Goal: Task Accomplishment & Management: Complete application form

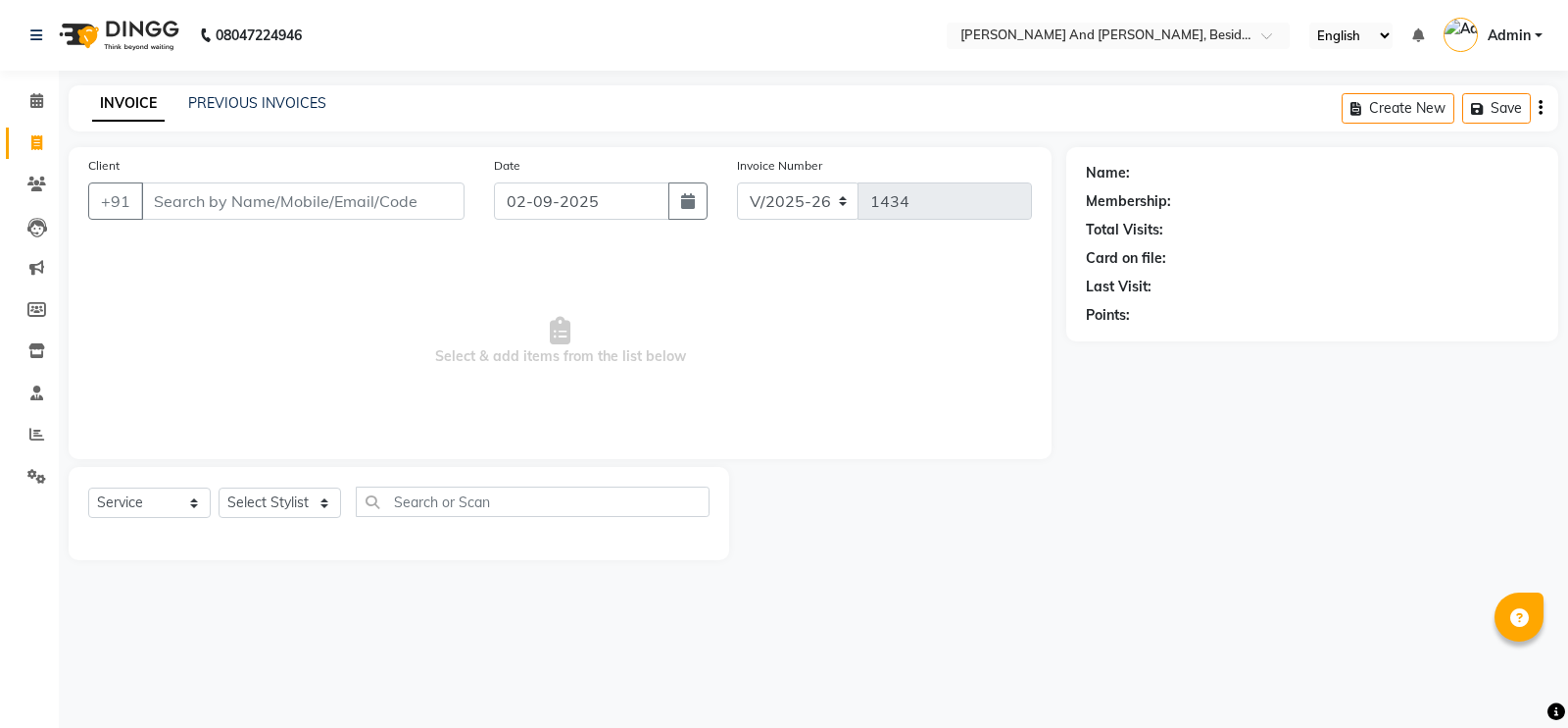
select select "4907"
select select "service"
click at [353, 143] on main "INVOICE PREVIOUS INVOICES Create New Save Client +91 Date [DATE] Invoice Number…" at bounding box center [813, 337] width 1509 height 504
click at [265, 198] on input "Client" at bounding box center [303, 200] width 324 height 37
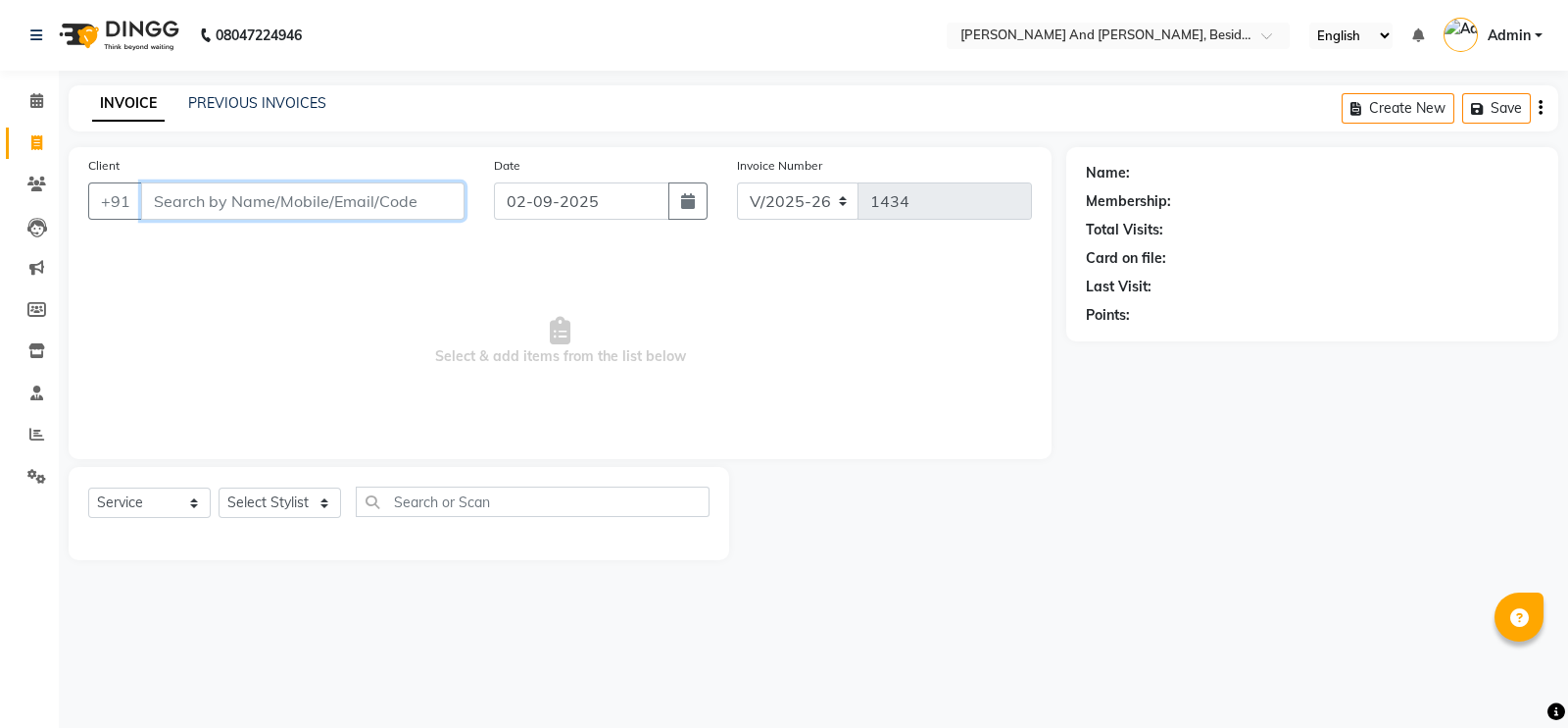
click at [265, 198] on input "Client" at bounding box center [303, 200] width 324 height 37
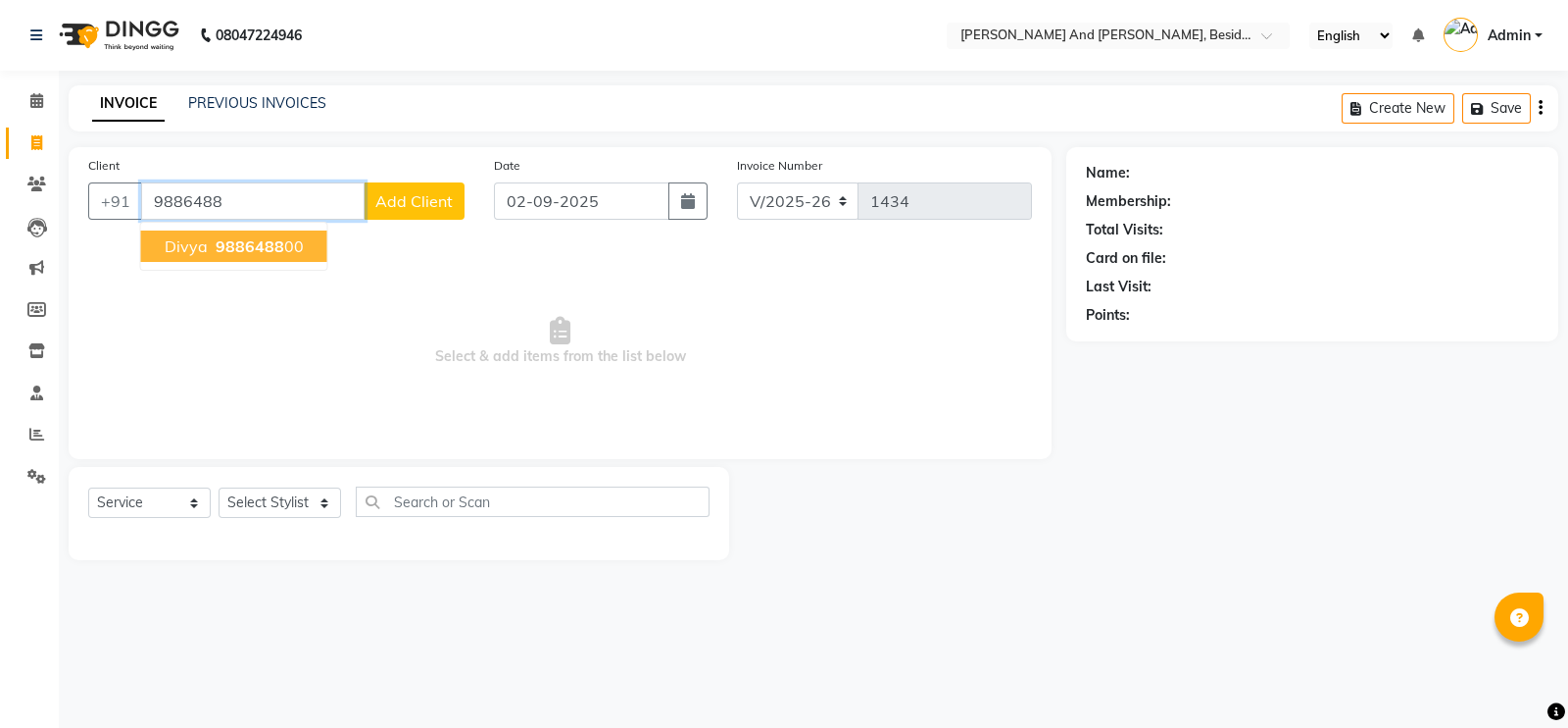
click at [229, 252] on span "9886488" at bounding box center [250, 246] width 69 height 20
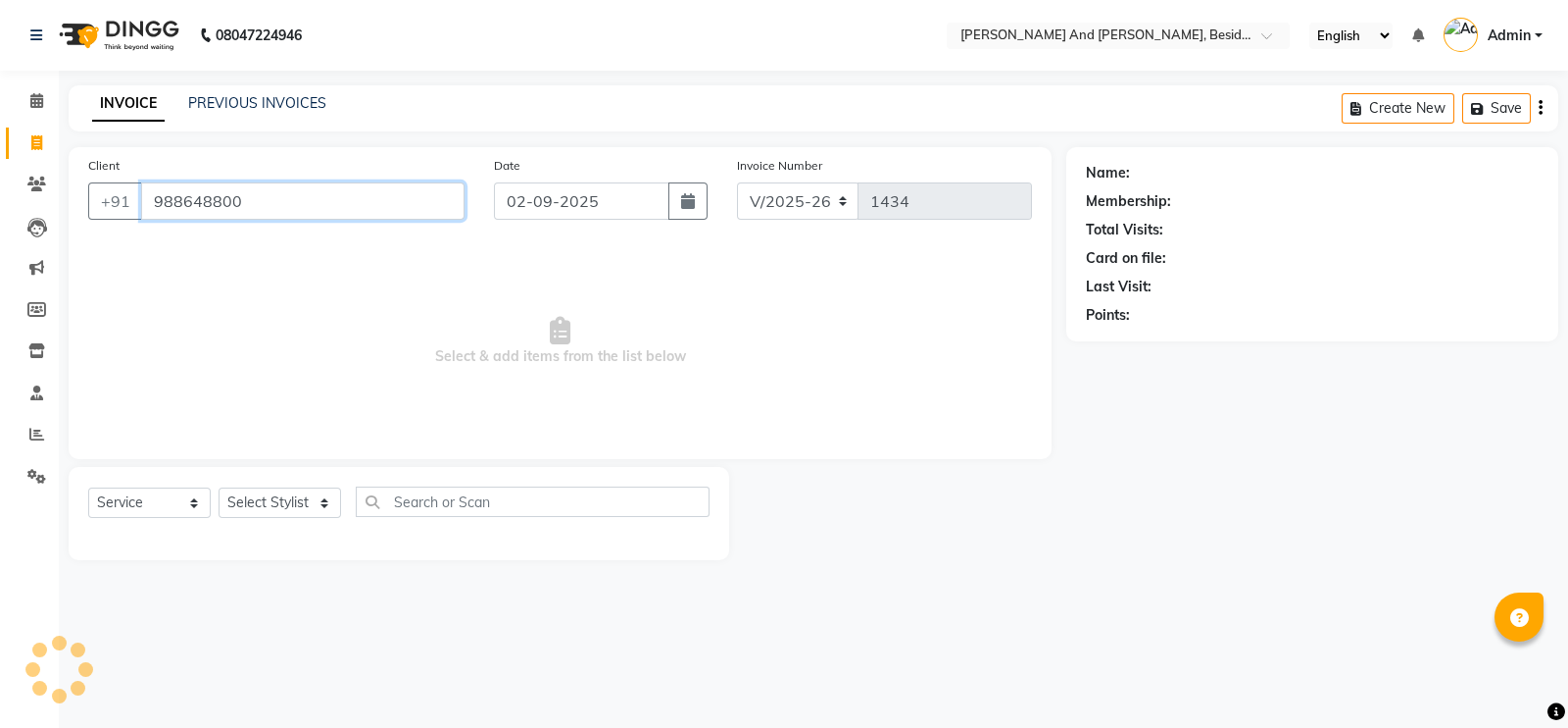
type input "988648800"
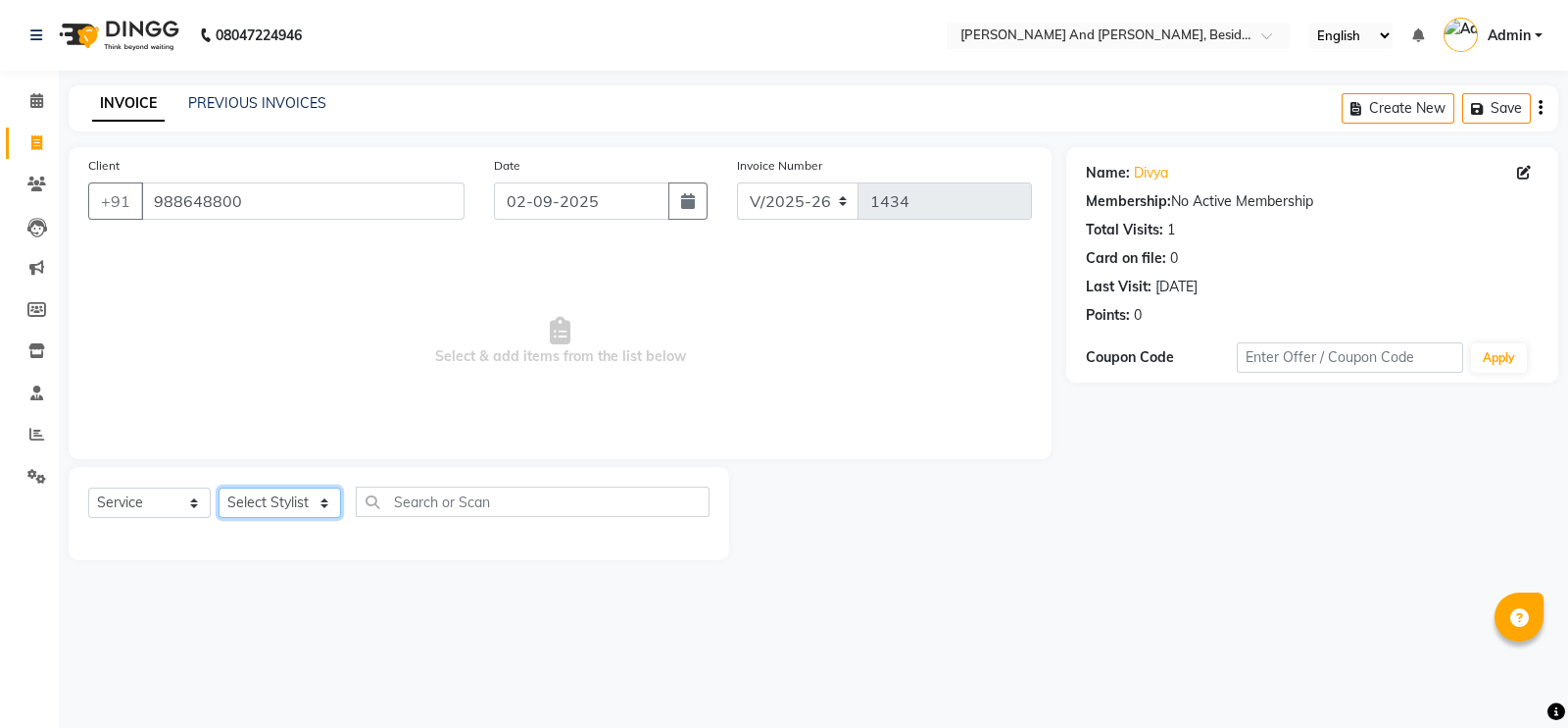
click at [301, 511] on select "Select Stylist [PERSON_NAME] [PERSON_NAME] Sanib [PERSON_NAME] [PERSON_NAME] [P…" at bounding box center [280, 502] width 123 height 30
click at [219, 488] on select "Select Stylist [PERSON_NAME] [PERSON_NAME] Sanib [PERSON_NAME] [PERSON_NAME] [P…" at bounding box center [280, 502] width 123 height 30
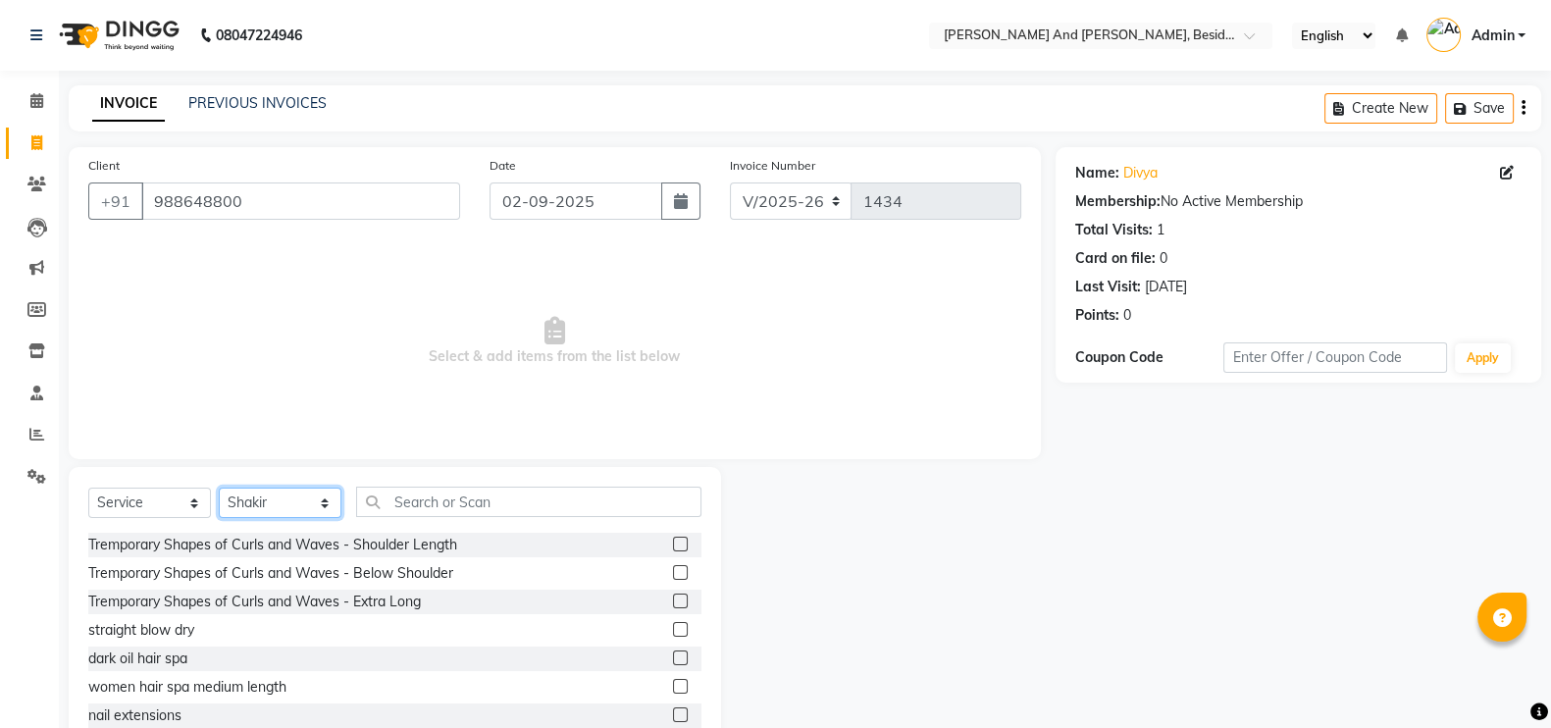
click at [331, 511] on select "Select Stylist [PERSON_NAME] [PERSON_NAME] Sanib [PERSON_NAME] [PERSON_NAME] [P…" at bounding box center [280, 502] width 123 height 30
select select "76440"
click at [219, 488] on select "Select Stylist [PERSON_NAME] [PERSON_NAME] Sanib [PERSON_NAME] [PERSON_NAME] [P…" at bounding box center [280, 502] width 123 height 30
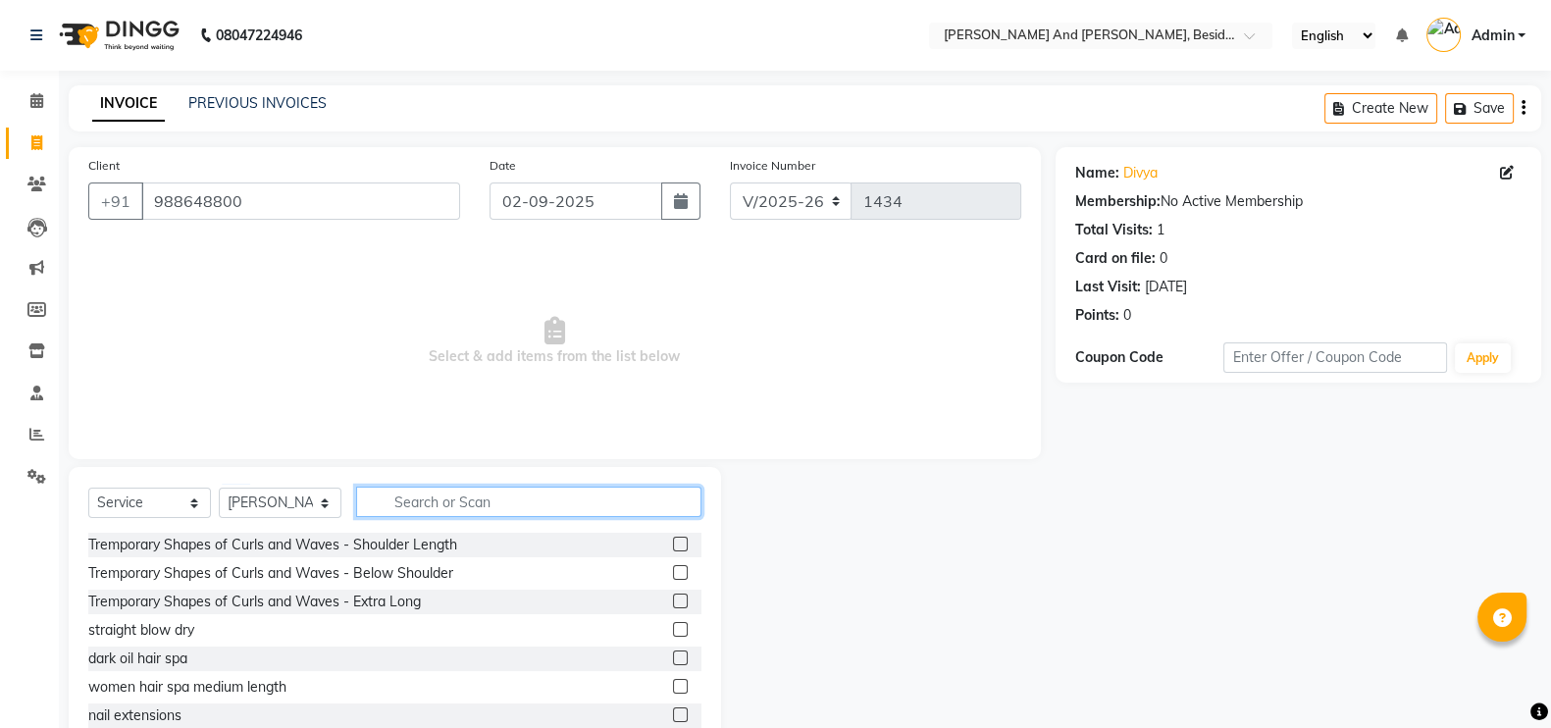
click at [432, 506] on input "text" at bounding box center [528, 501] width 345 height 30
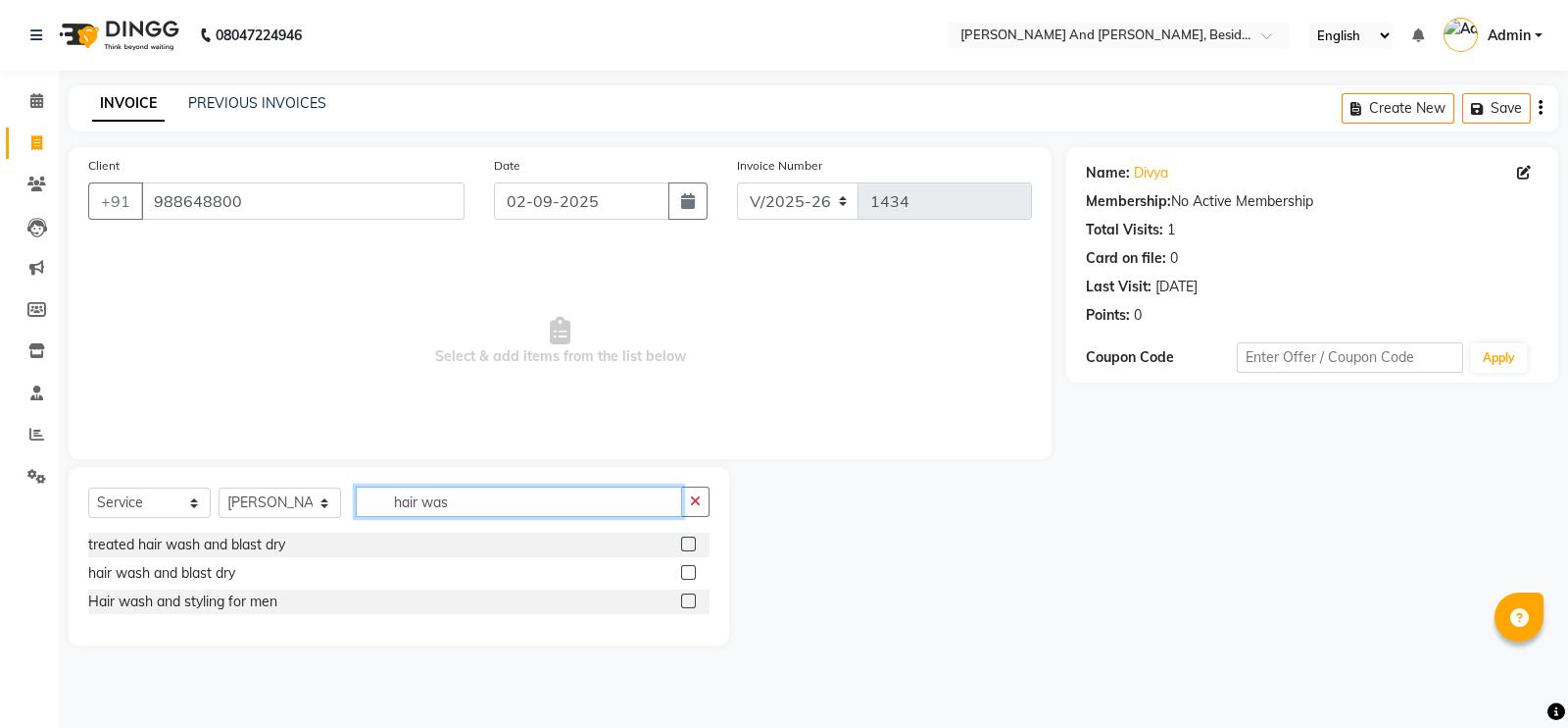
type input "hair was"
click at [687, 573] on label at bounding box center [689, 572] width 15 height 15
click at [687, 573] on input "checkbox" at bounding box center [688, 573] width 13 height 13
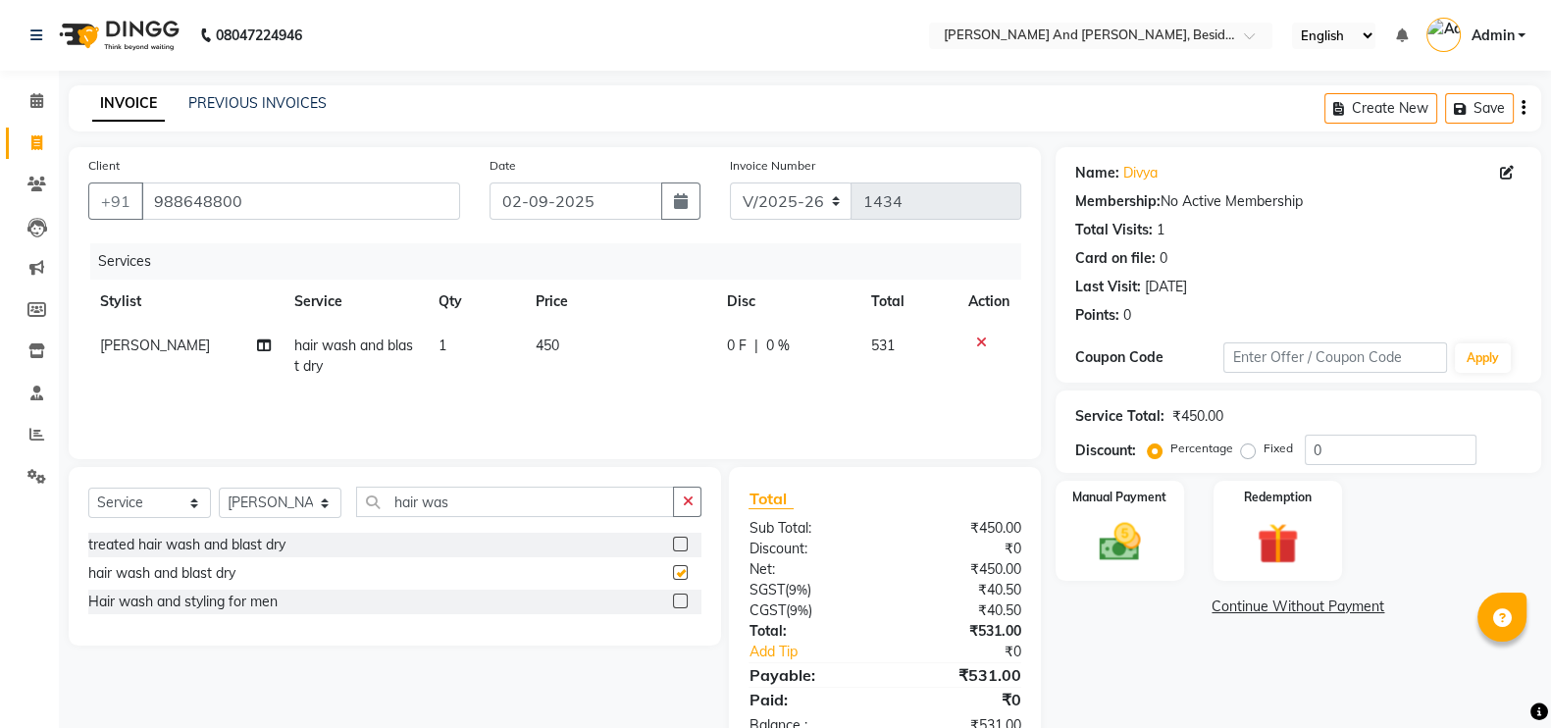
checkbox input "false"
click at [328, 504] on select "Select Stylist [PERSON_NAME] [PERSON_NAME] Sanib [PERSON_NAME] [PERSON_NAME] [P…" at bounding box center [280, 502] width 123 height 30
select select "76513"
click at [219, 488] on select "Select Stylist [PERSON_NAME] [PERSON_NAME] Sanib [PERSON_NAME] [PERSON_NAME] [P…" at bounding box center [280, 502] width 123 height 30
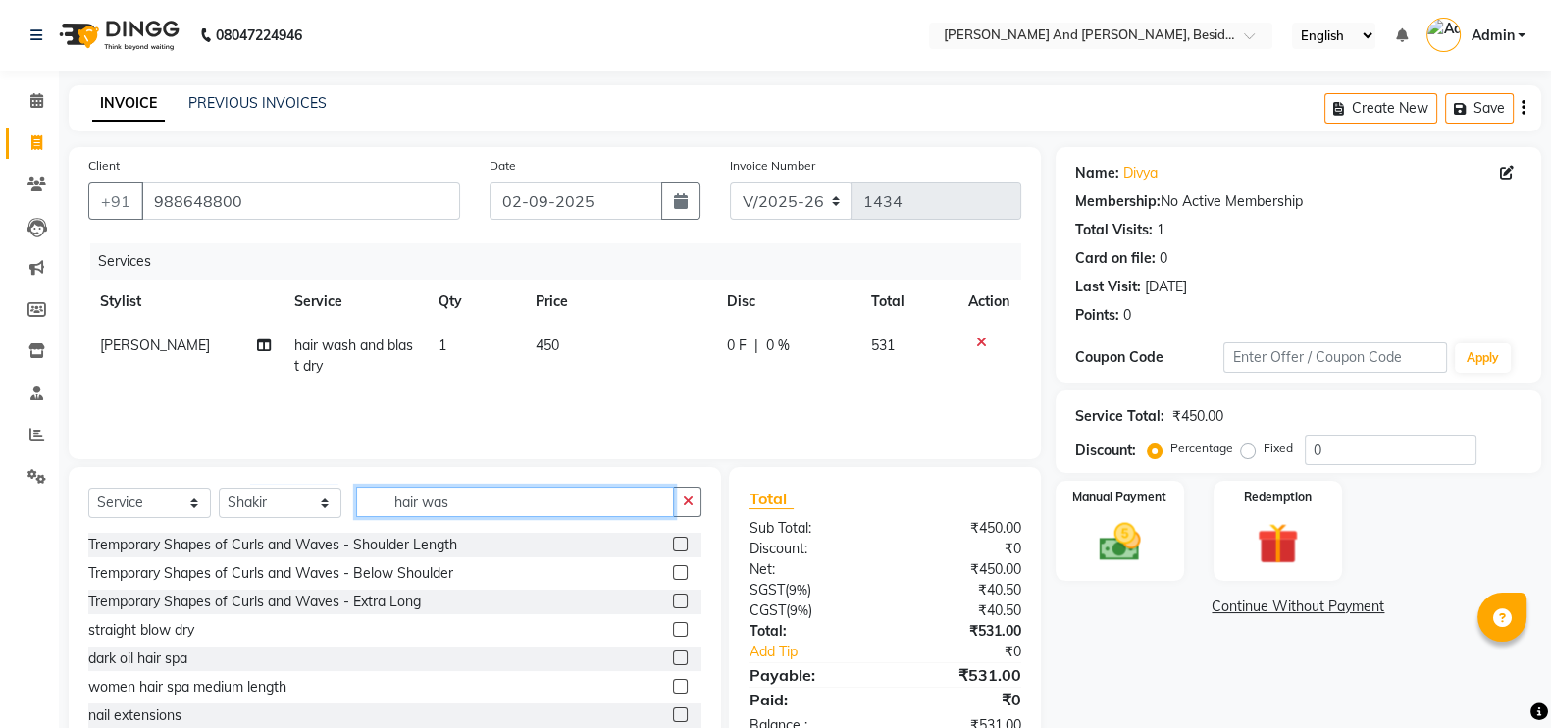
click at [476, 499] on input "hair was" at bounding box center [515, 501] width 318 height 30
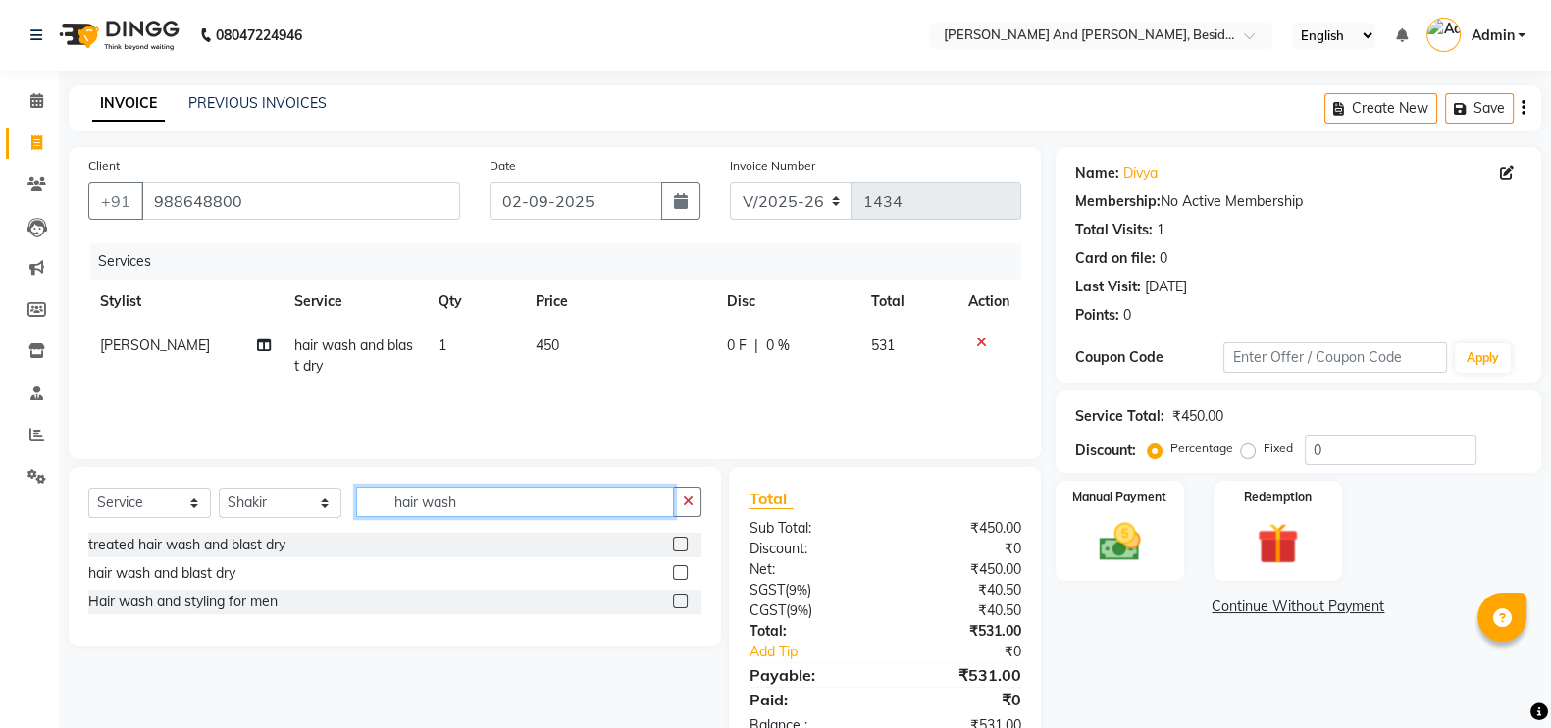
type input "hair wash"
click at [687, 571] on label at bounding box center [680, 572] width 15 height 15
click at [686, 571] on input "checkbox" at bounding box center [679, 573] width 13 height 13
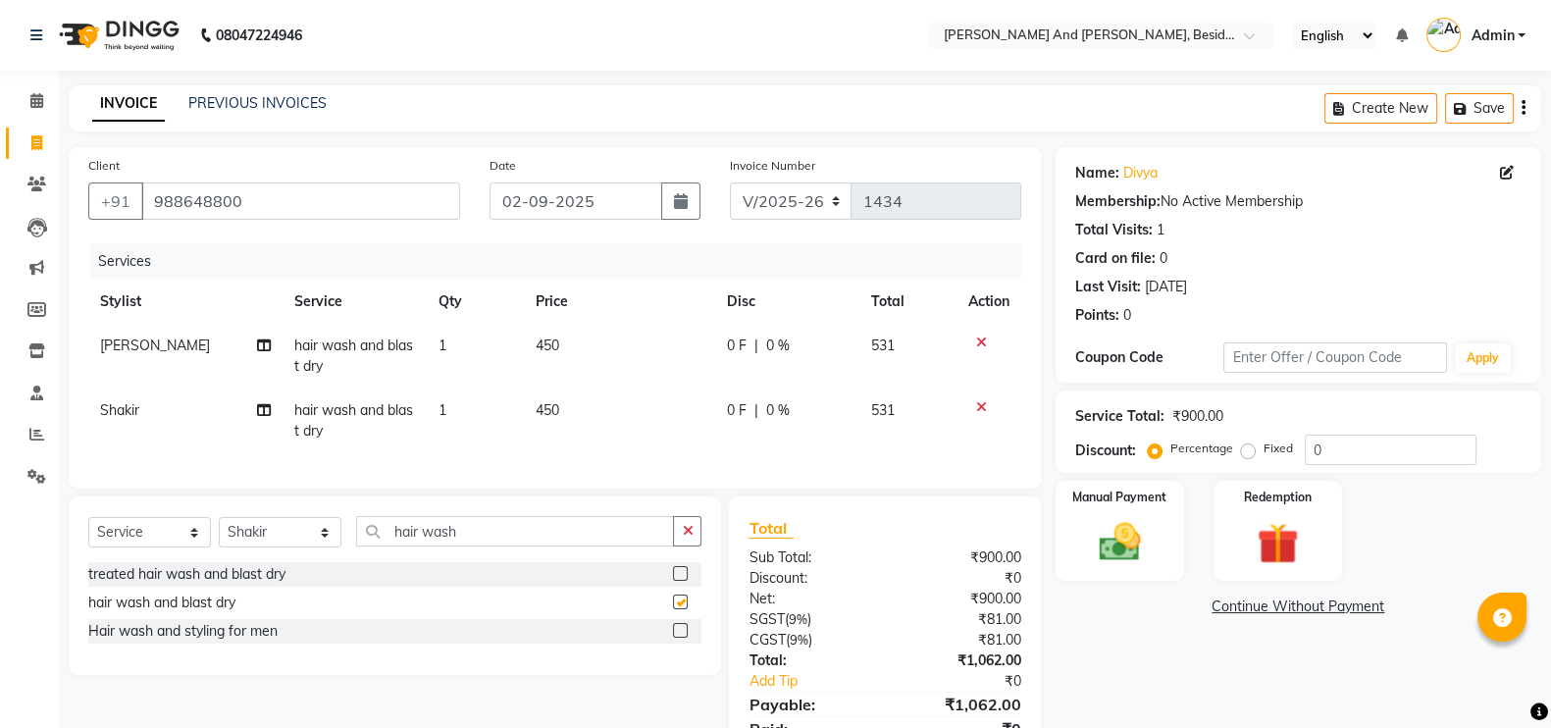
checkbox input "false"
click at [328, 547] on select "Select Stylist [PERSON_NAME] [PERSON_NAME] Sanib [PERSON_NAME] [PERSON_NAME] [P…" at bounding box center [280, 532] width 123 height 30
select select "39397"
click at [219, 536] on select "Select Stylist [PERSON_NAME] [PERSON_NAME] Sanib [PERSON_NAME] [PERSON_NAME] [P…" at bounding box center [280, 532] width 123 height 30
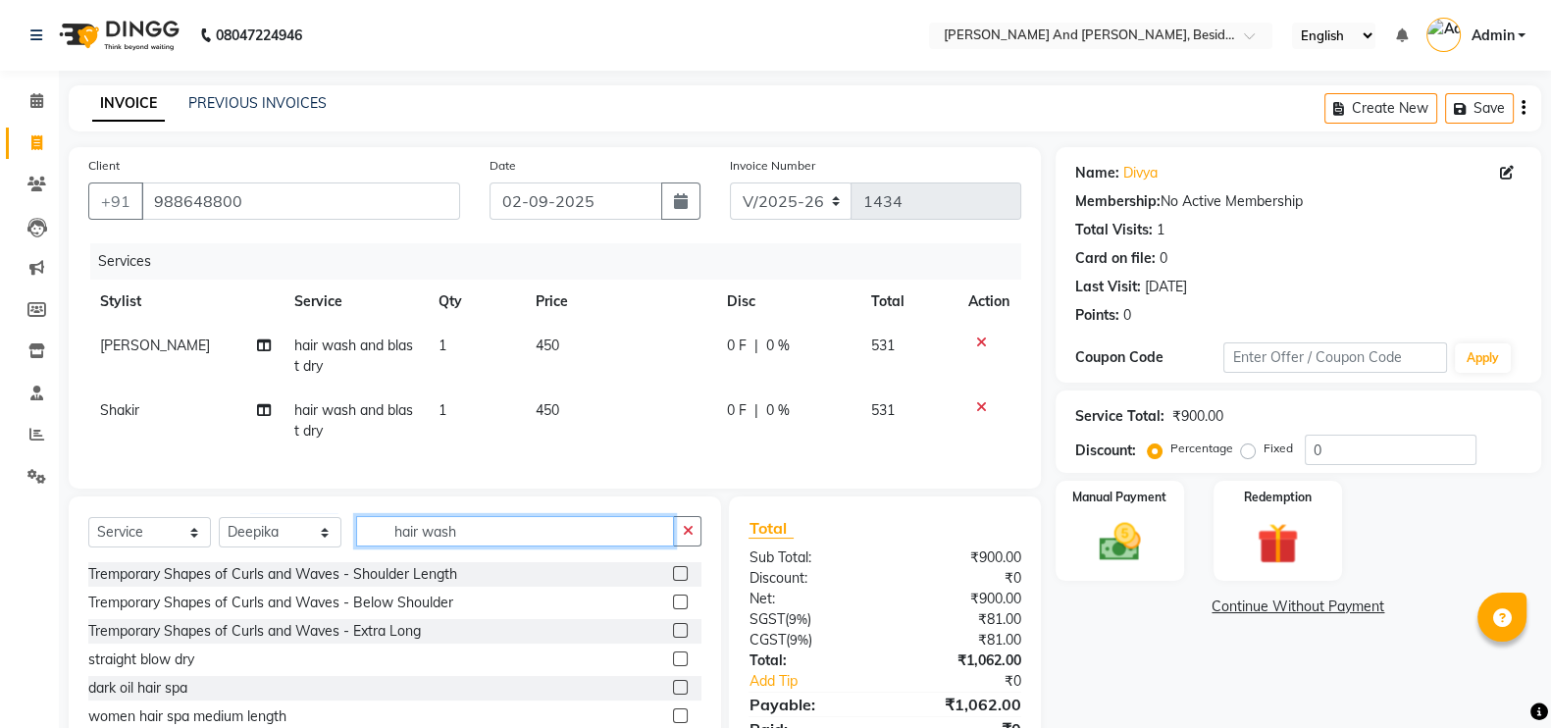
click at [489, 546] on input "hair wash" at bounding box center [515, 531] width 318 height 30
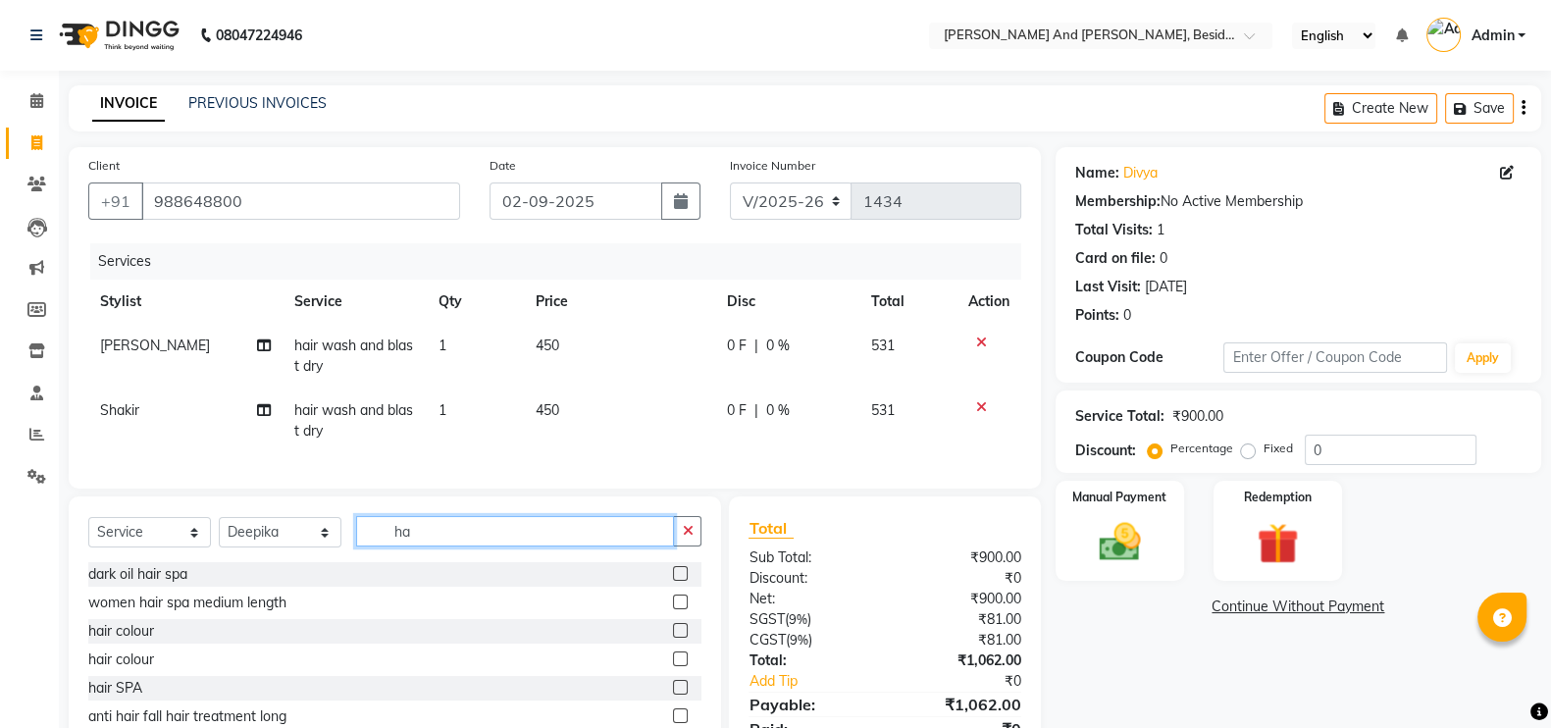
type input "h"
click at [455, 541] on input "nail" at bounding box center [515, 531] width 318 height 30
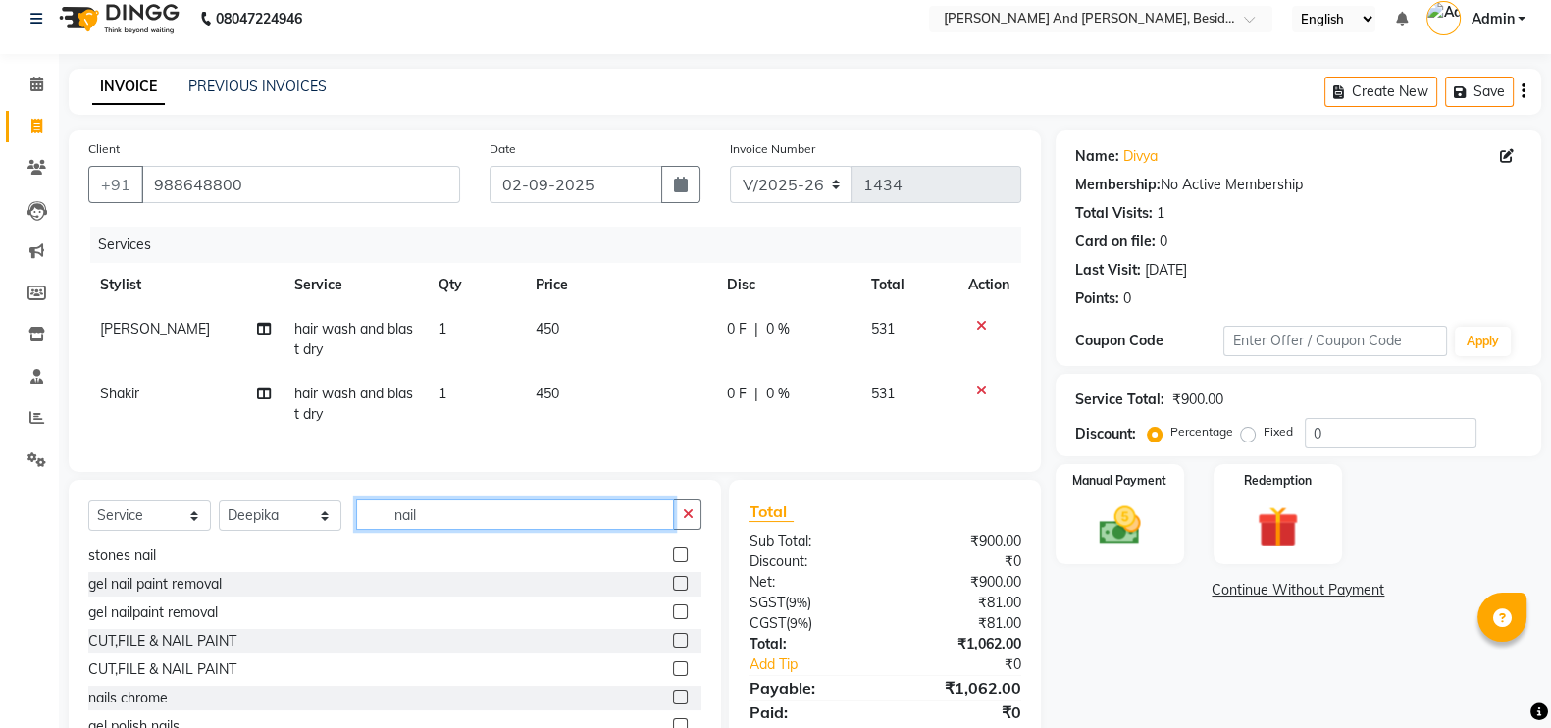
scroll to position [19, 0]
type input "nail"
click at [673, 645] on label at bounding box center [680, 638] width 15 height 15
click at [673, 645] on input "checkbox" at bounding box center [679, 639] width 13 height 13
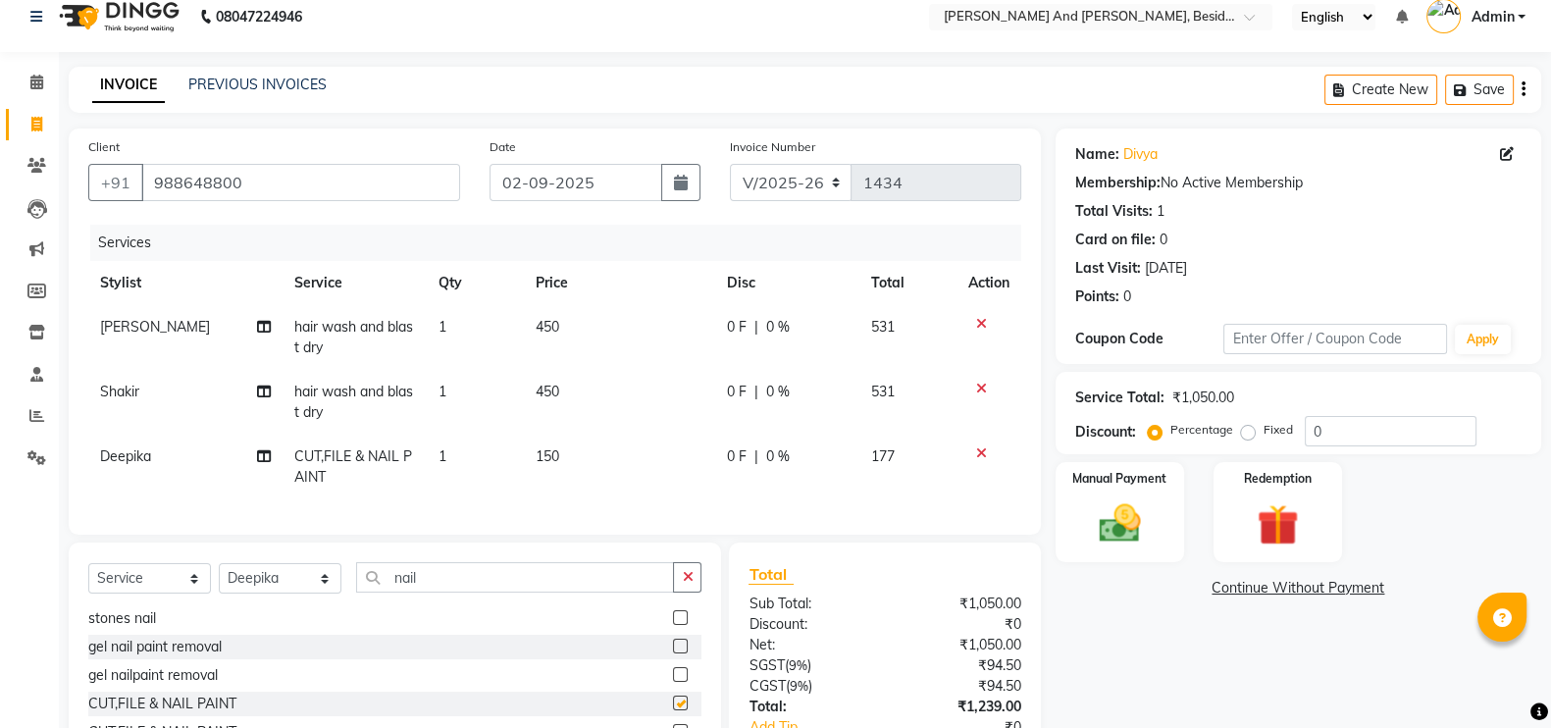
checkbox input "false"
click at [562, 468] on td "150" at bounding box center [619, 466] width 191 height 65
select select "39397"
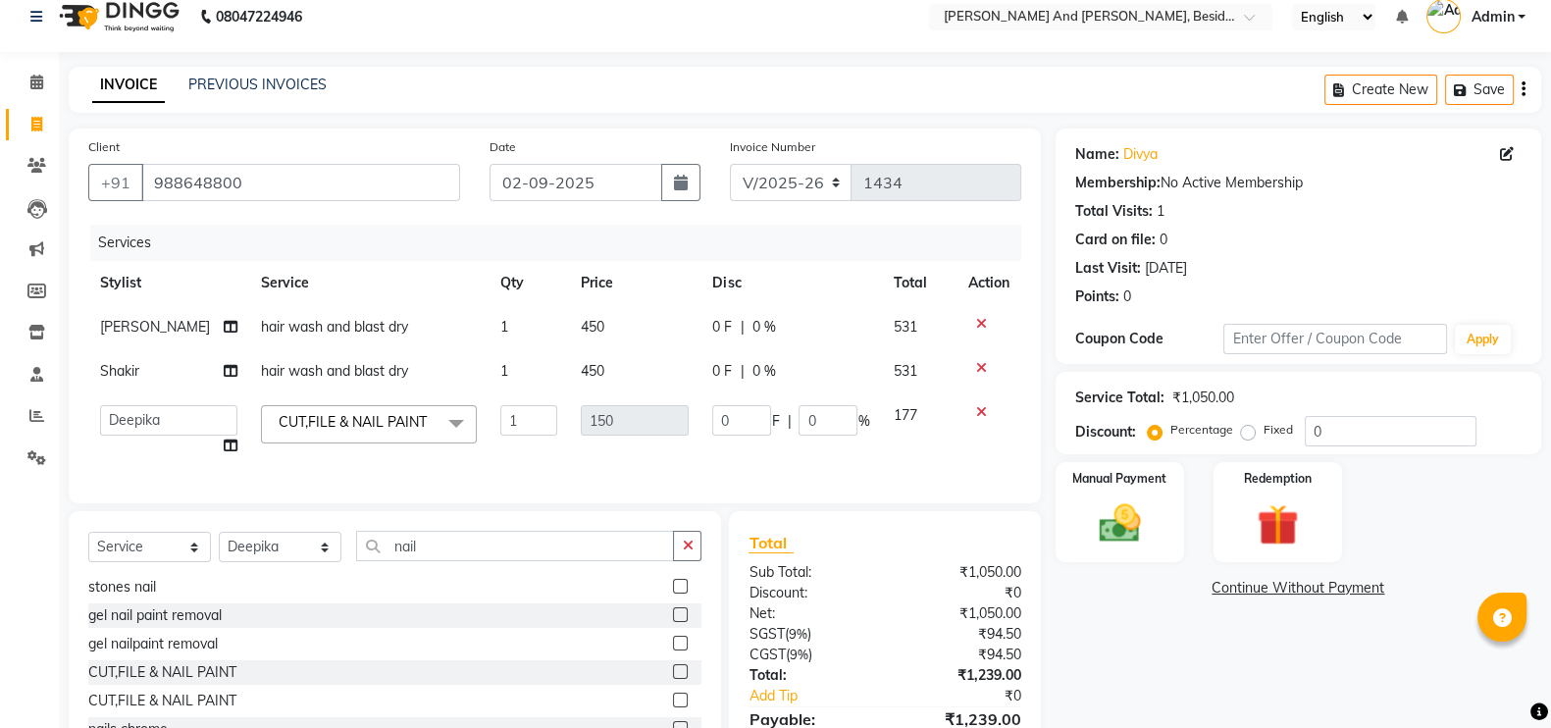
click at [977, 412] on icon at bounding box center [981, 412] width 11 height 14
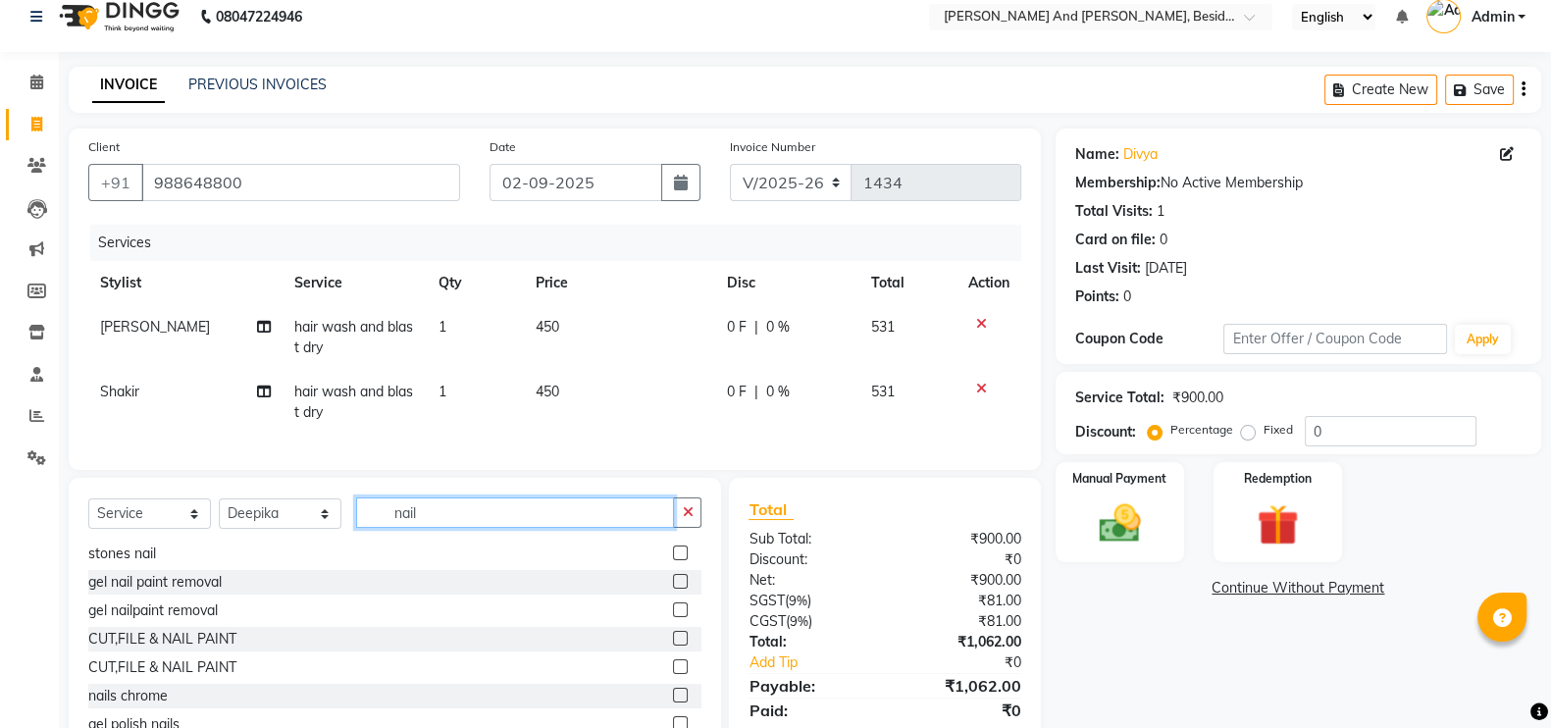
click at [422, 519] on input "nail" at bounding box center [515, 512] width 318 height 30
type input "n"
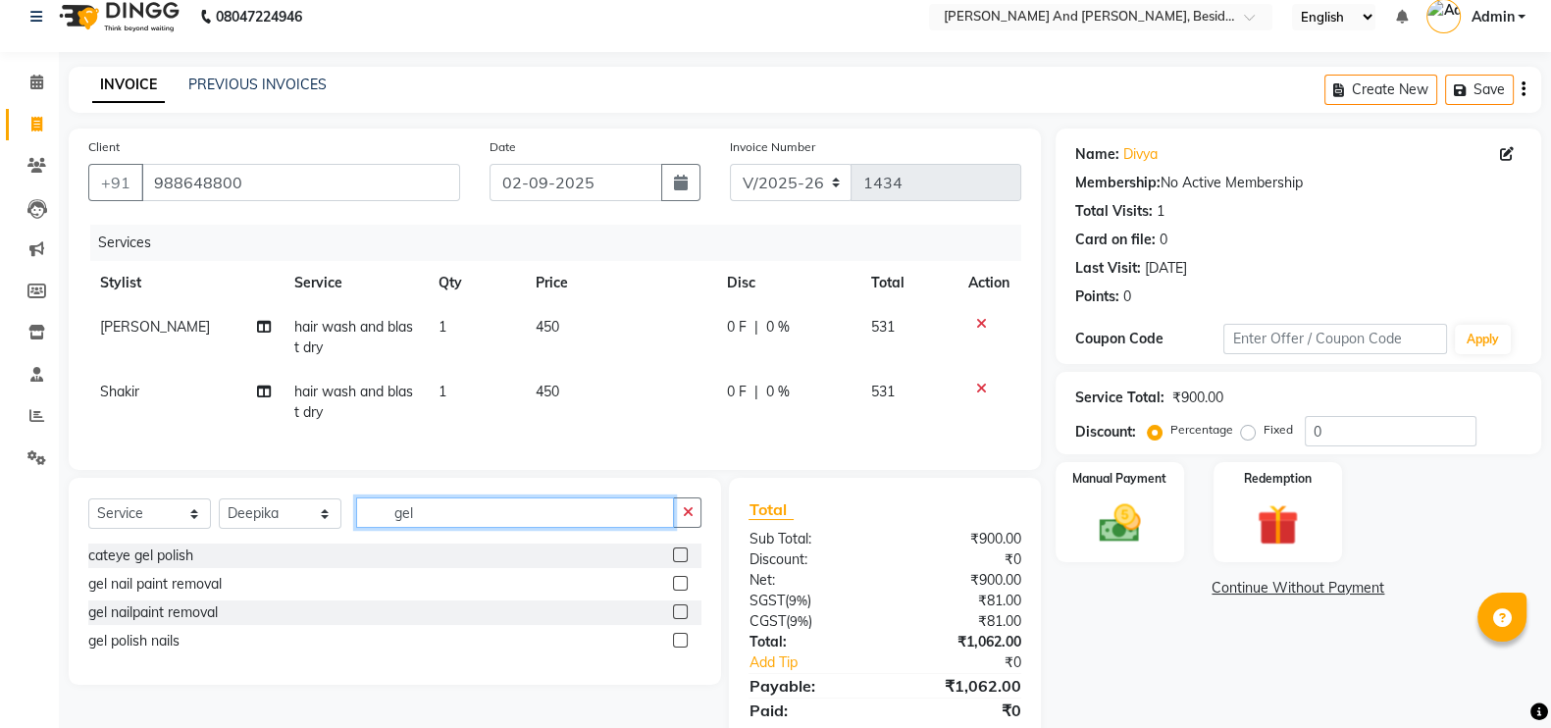
scroll to position [0, 0]
type input "gel"
click at [682, 590] on label at bounding box center [680, 583] width 15 height 15
click at [682, 590] on input "checkbox" at bounding box center [679, 584] width 13 height 13
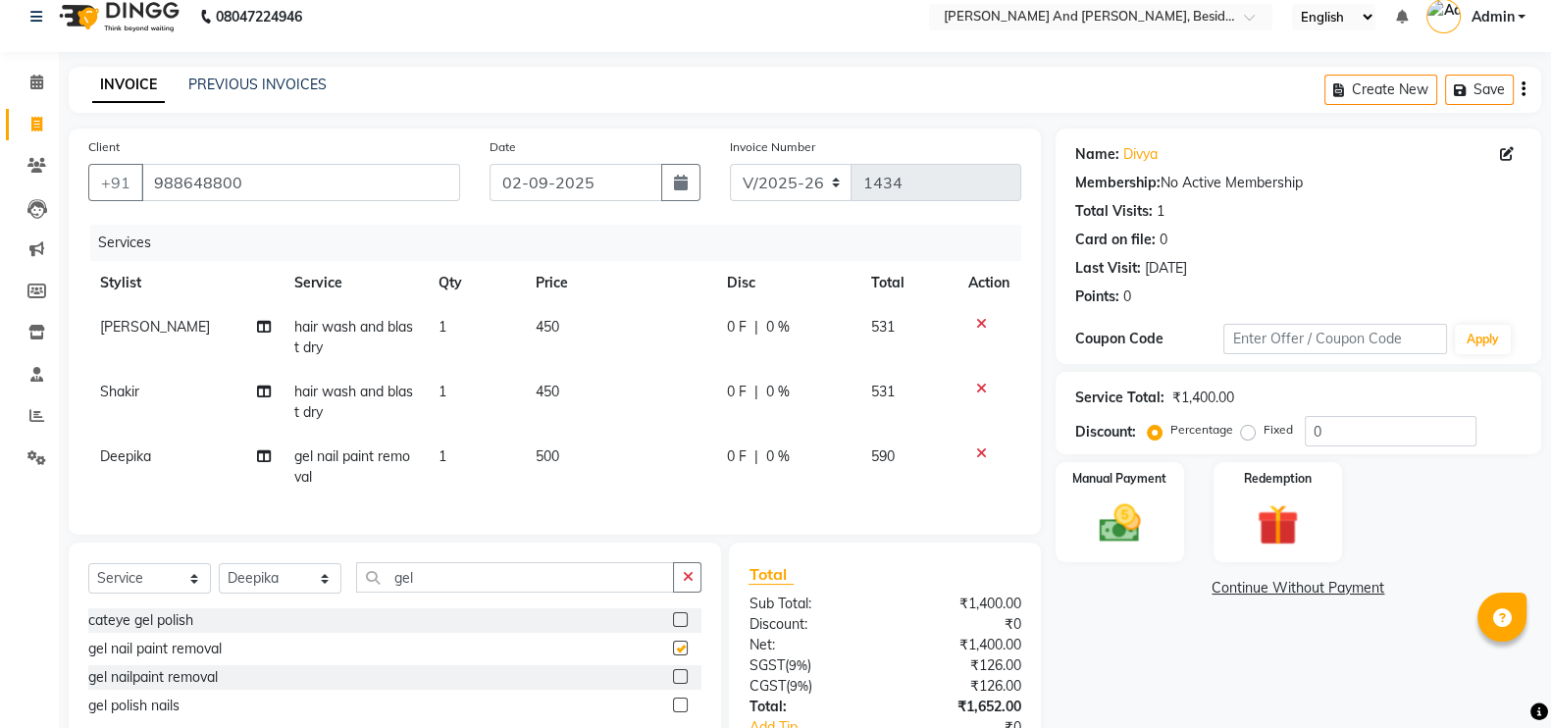
checkbox input "false"
click at [447, 469] on td "1" at bounding box center [475, 466] width 96 height 65
select select "39397"
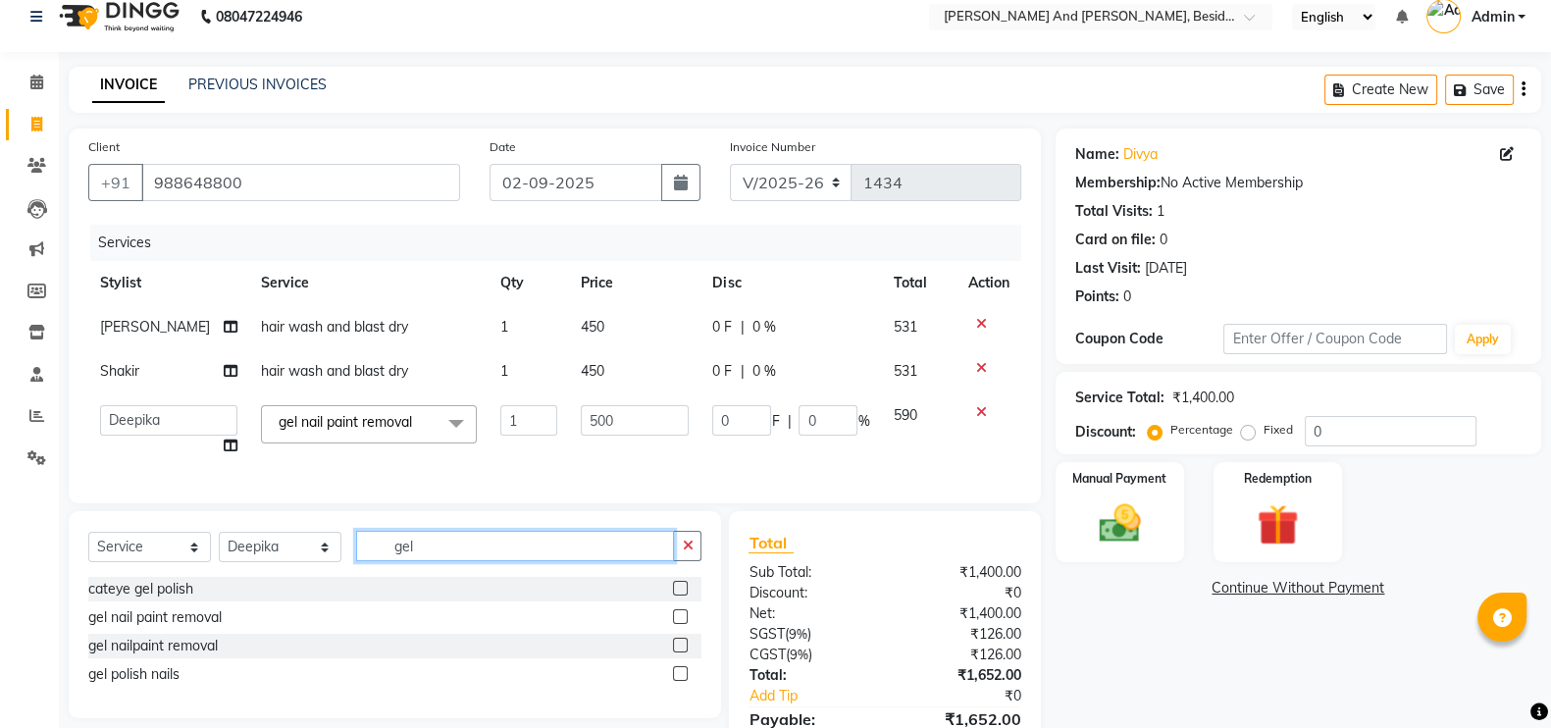
click at [440, 561] on input "gel" at bounding box center [515, 546] width 318 height 30
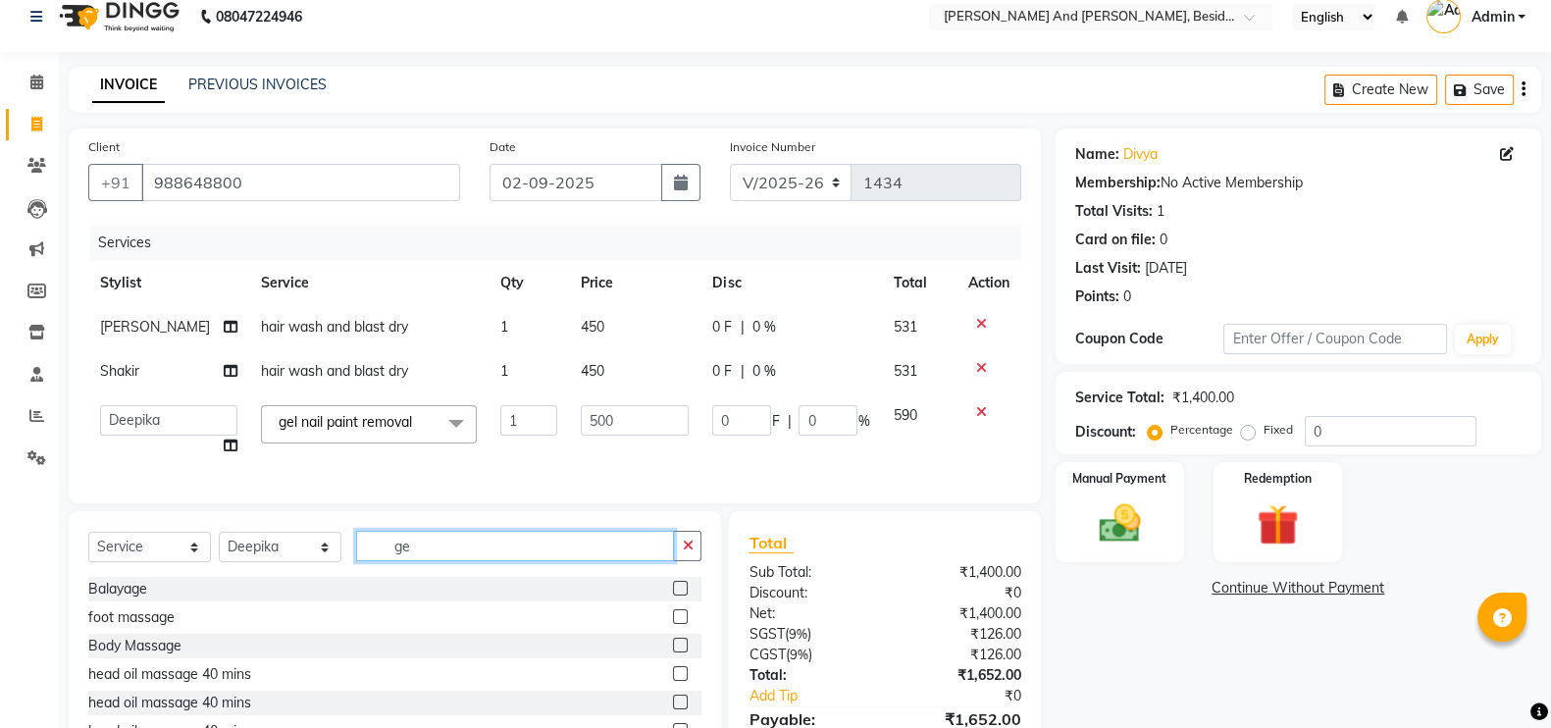
type input "g"
type input "eye"
click at [682, 652] on label at bounding box center [680, 645] width 15 height 15
click at [682, 652] on input "checkbox" at bounding box center [679, 645] width 13 height 13
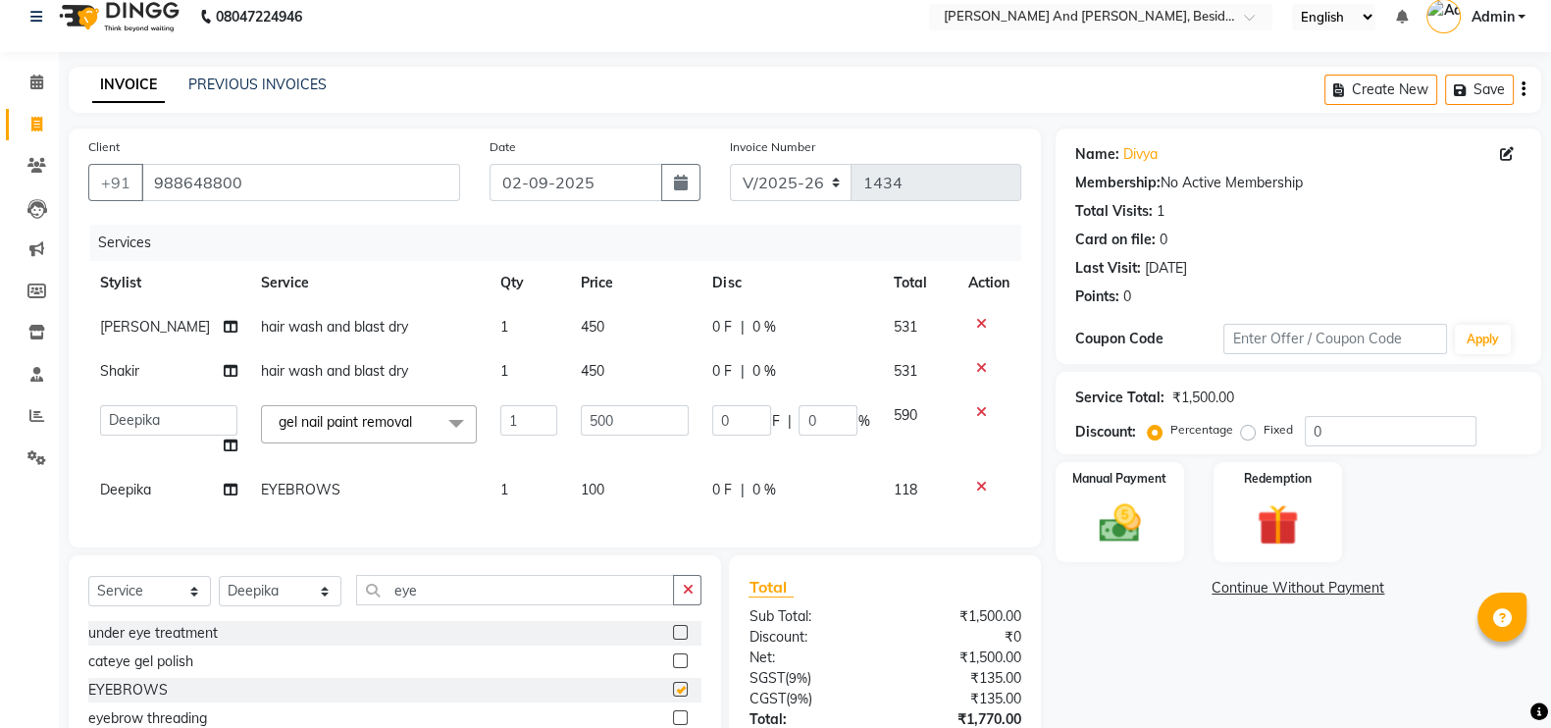
checkbox input "false"
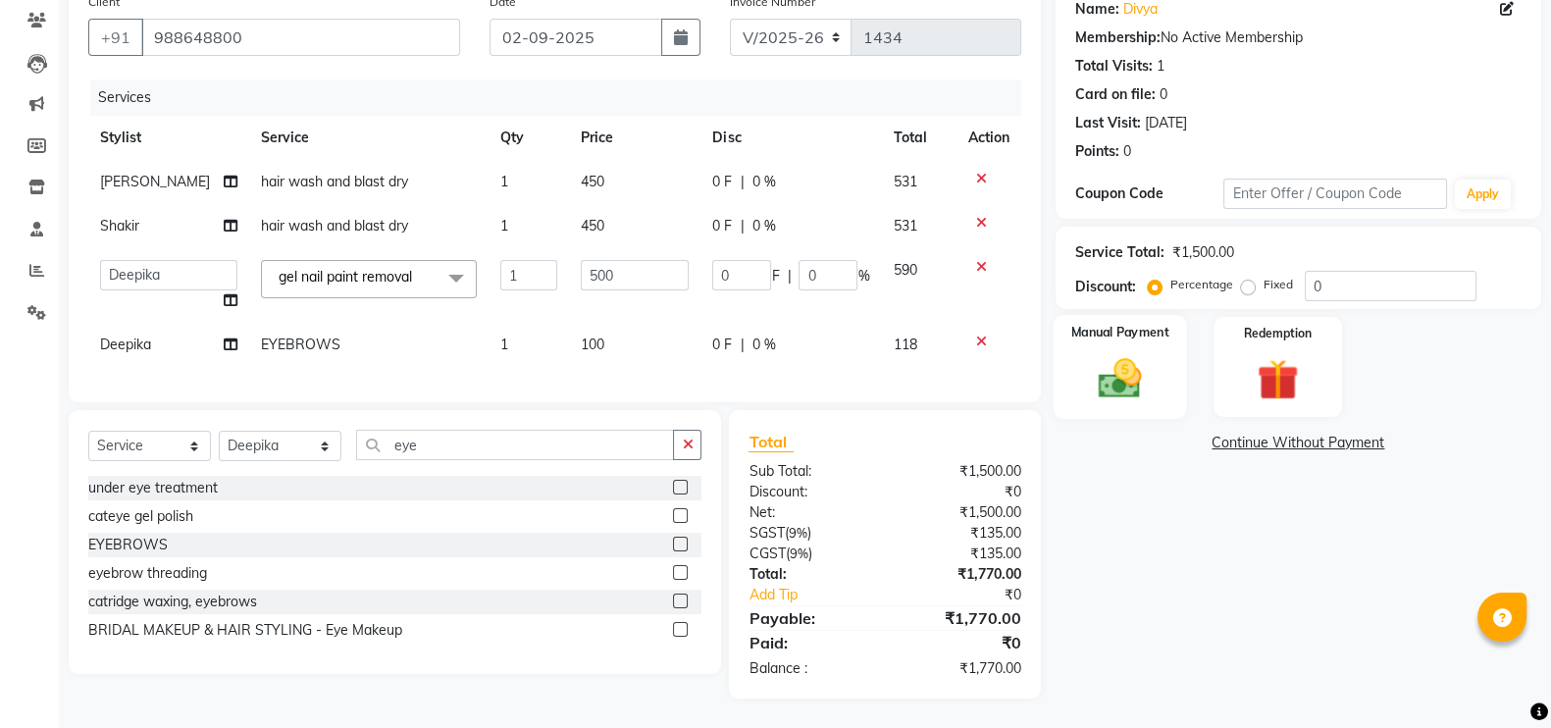
click at [1116, 370] on img at bounding box center [1120, 377] width 70 height 49
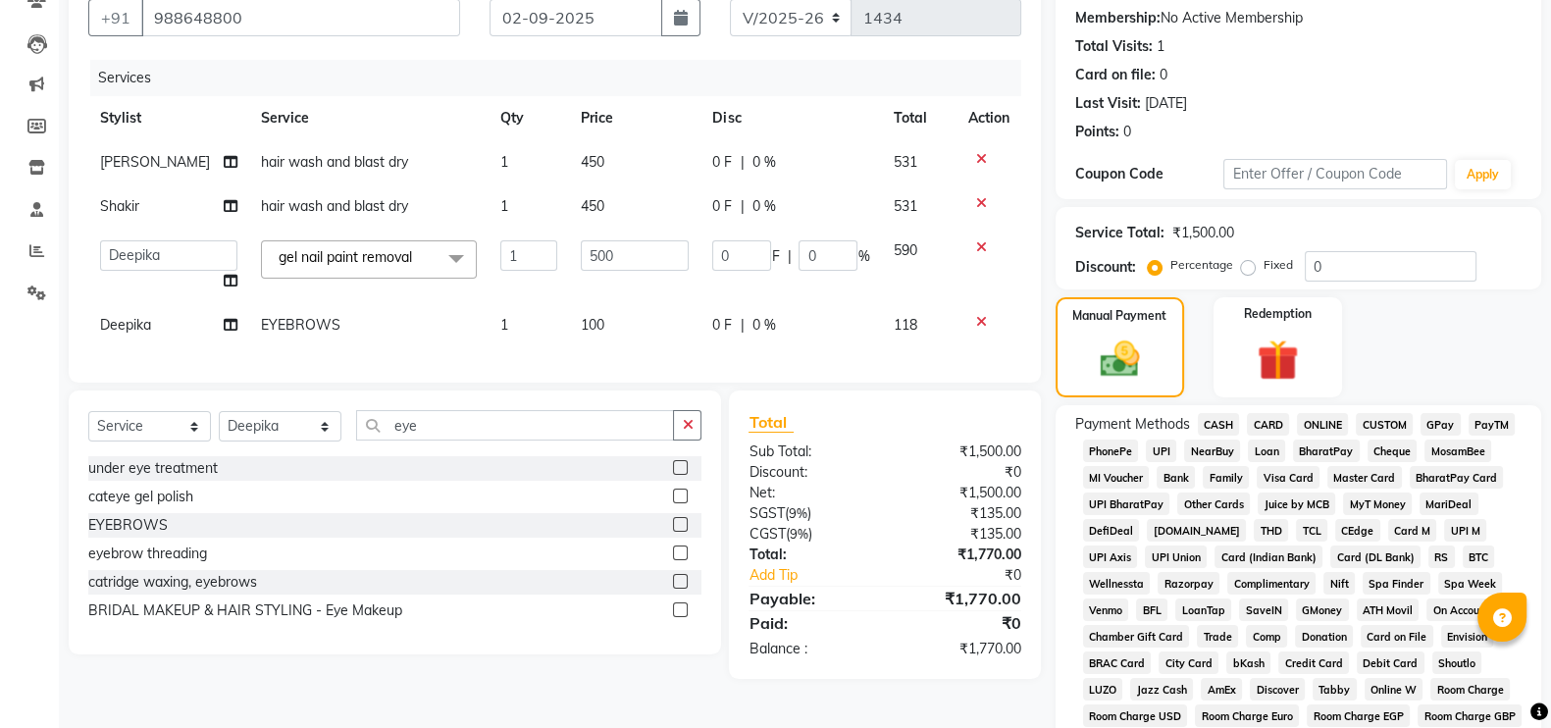
click at [1439, 419] on span "GPay" at bounding box center [1440, 424] width 40 height 23
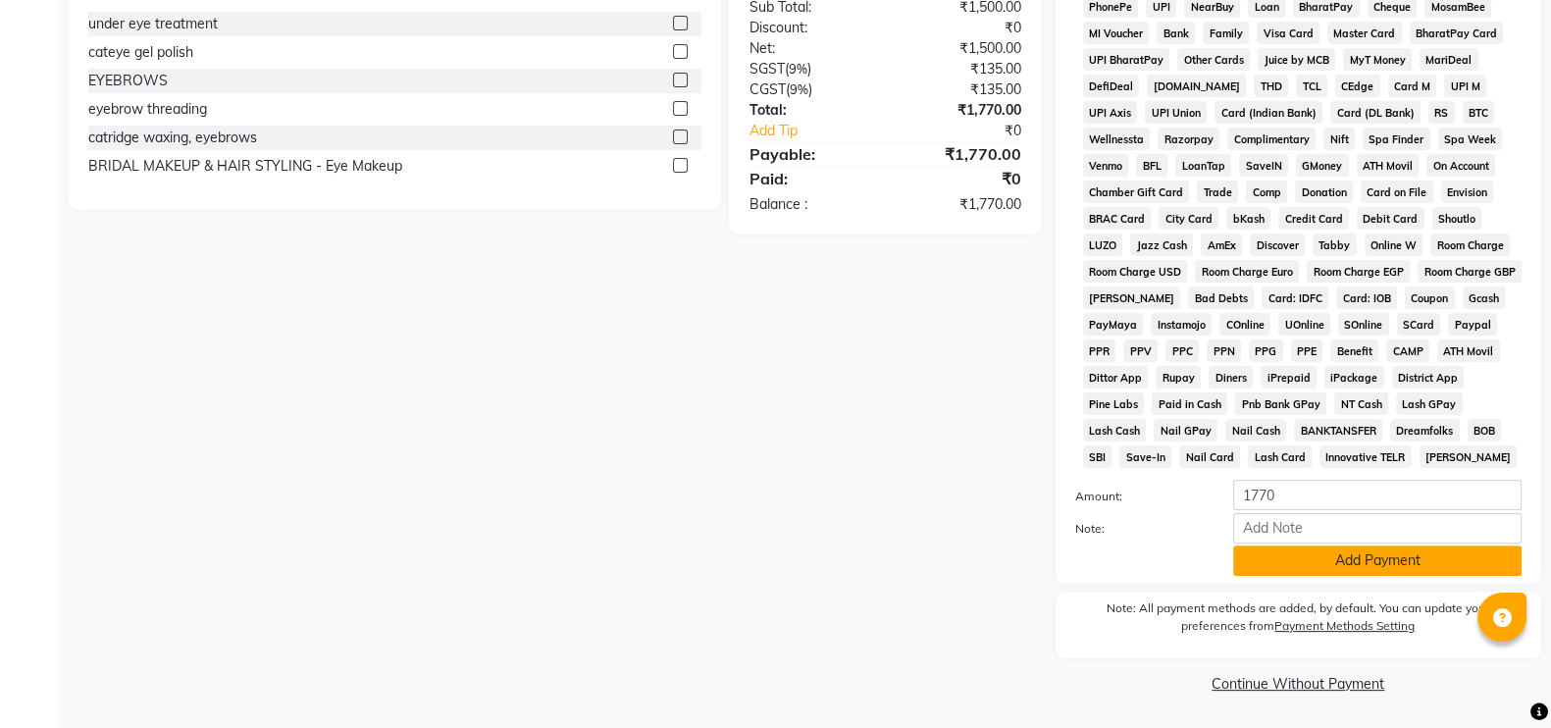
click at [1321, 557] on button "Add Payment" at bounding box center [1377, 560] width 288 height 30
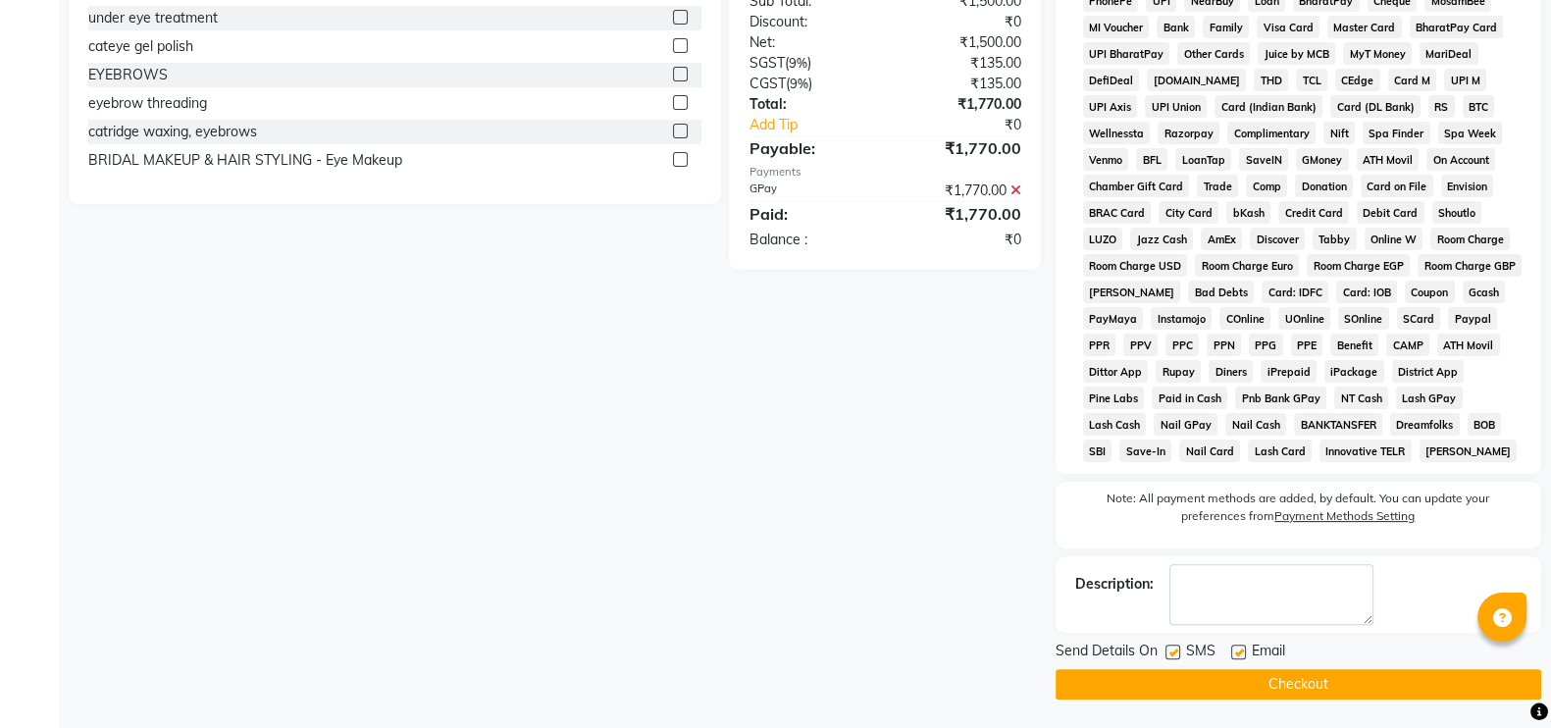
click at [1278, 695] on button "Checkout" at bounding box center [1297, 684] width 485 height 30
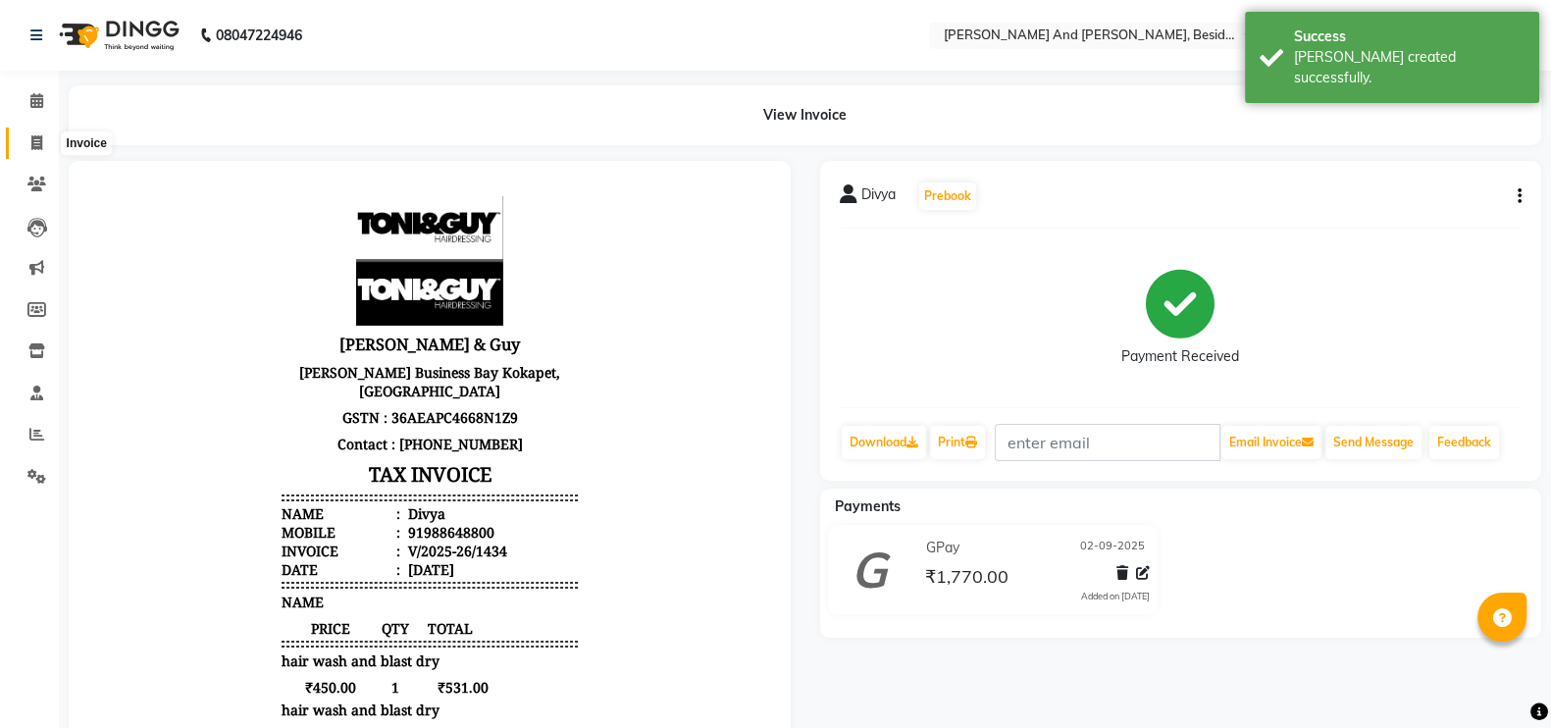
click at [42, 145] on span at bounding box center [37, 143] width 34 height 23
select select "4907"
select select "service"
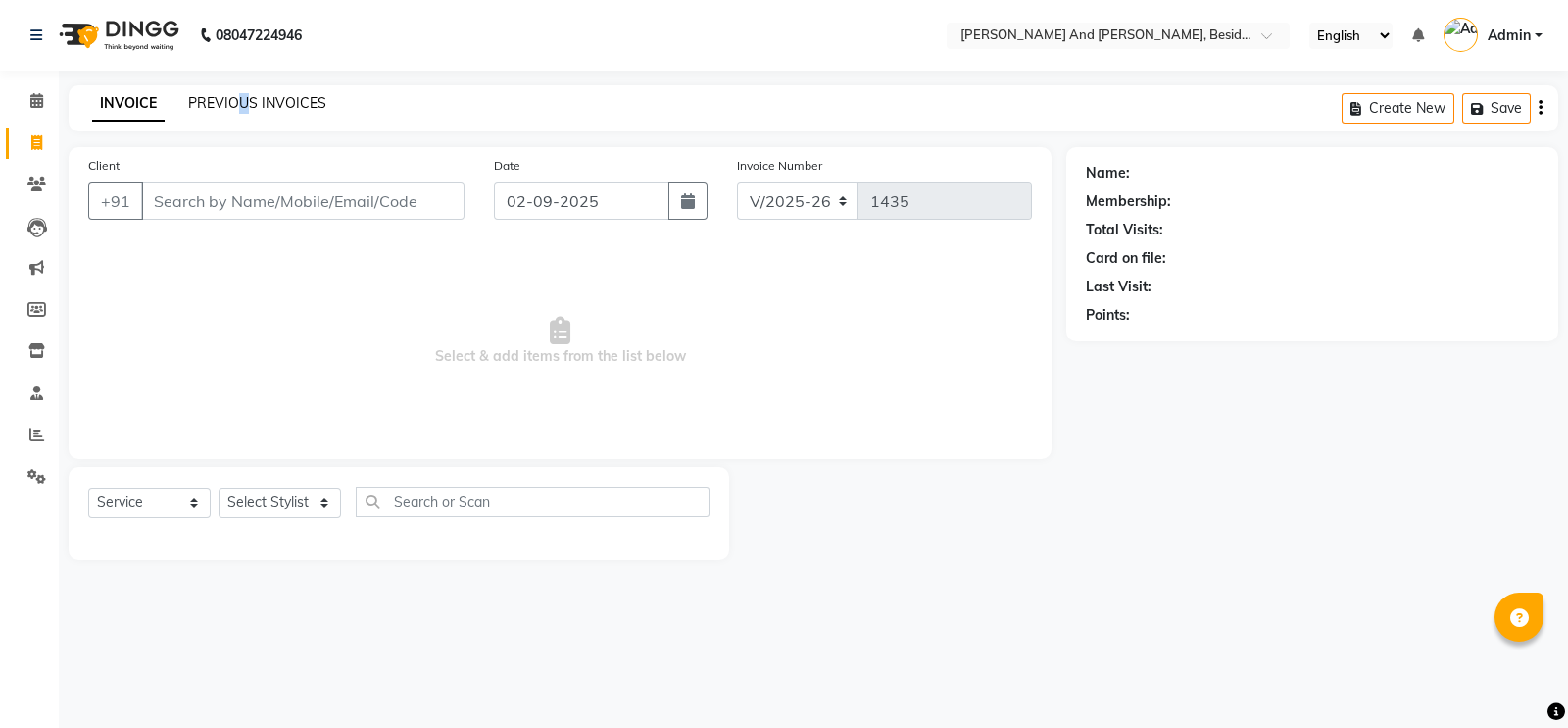
drag, startPoint x: 251, startPoint y: 77, endPoint x: 231, endPoint y: 109, distance: 37.7
click at [231, 109] on div "08047224946 Select Location × [PERSON_NAME] And [PERSON_NAME], Besides Hp Petro…" at bounding box center [784, 364] width 1568 height 728
click at [231, 109] on link "PREVIOUS INVOICES" at bounding box center [257, 103] width 138 height 18
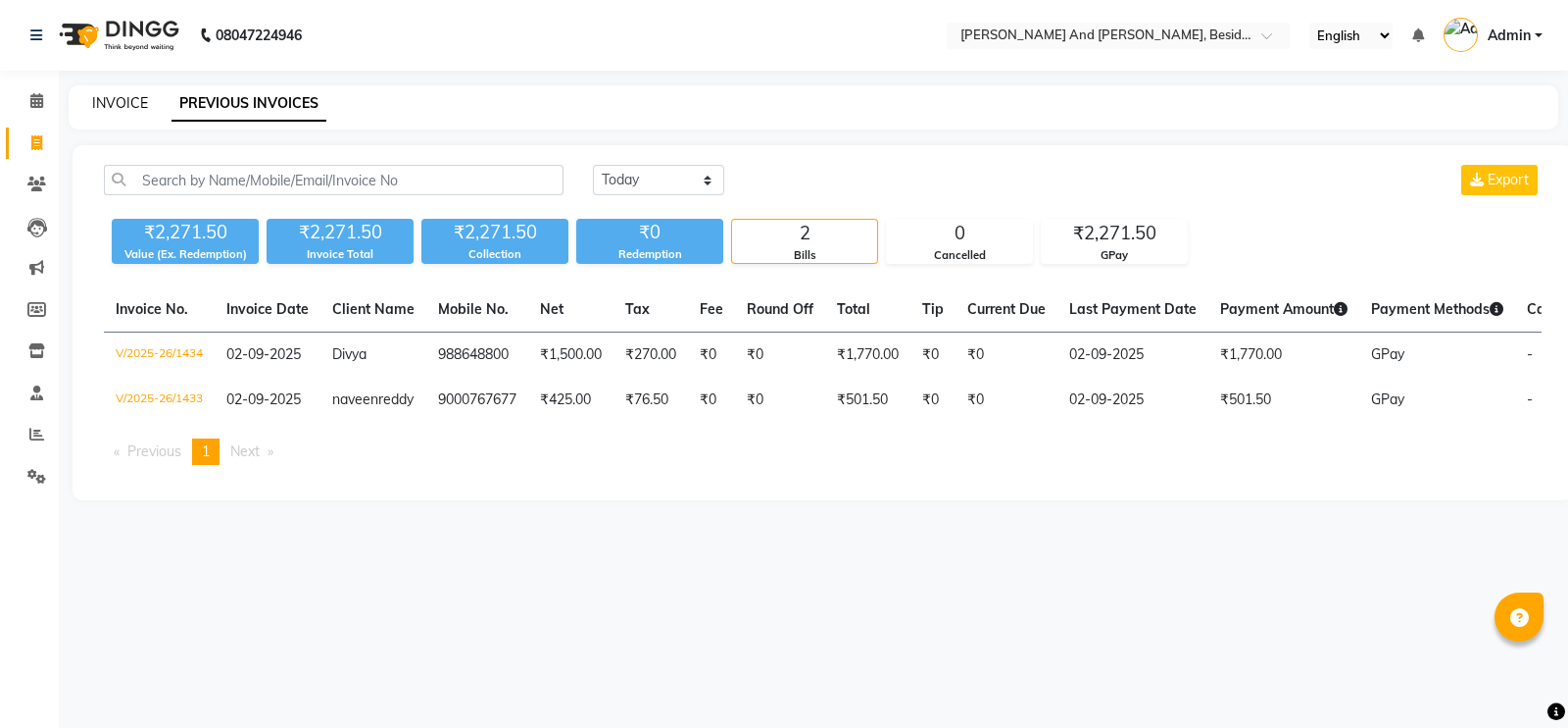
click at [127, 107] on link "INVOICE" at bounding box center [120, 103] width 56 height 18
select select "4907"
select select "service"
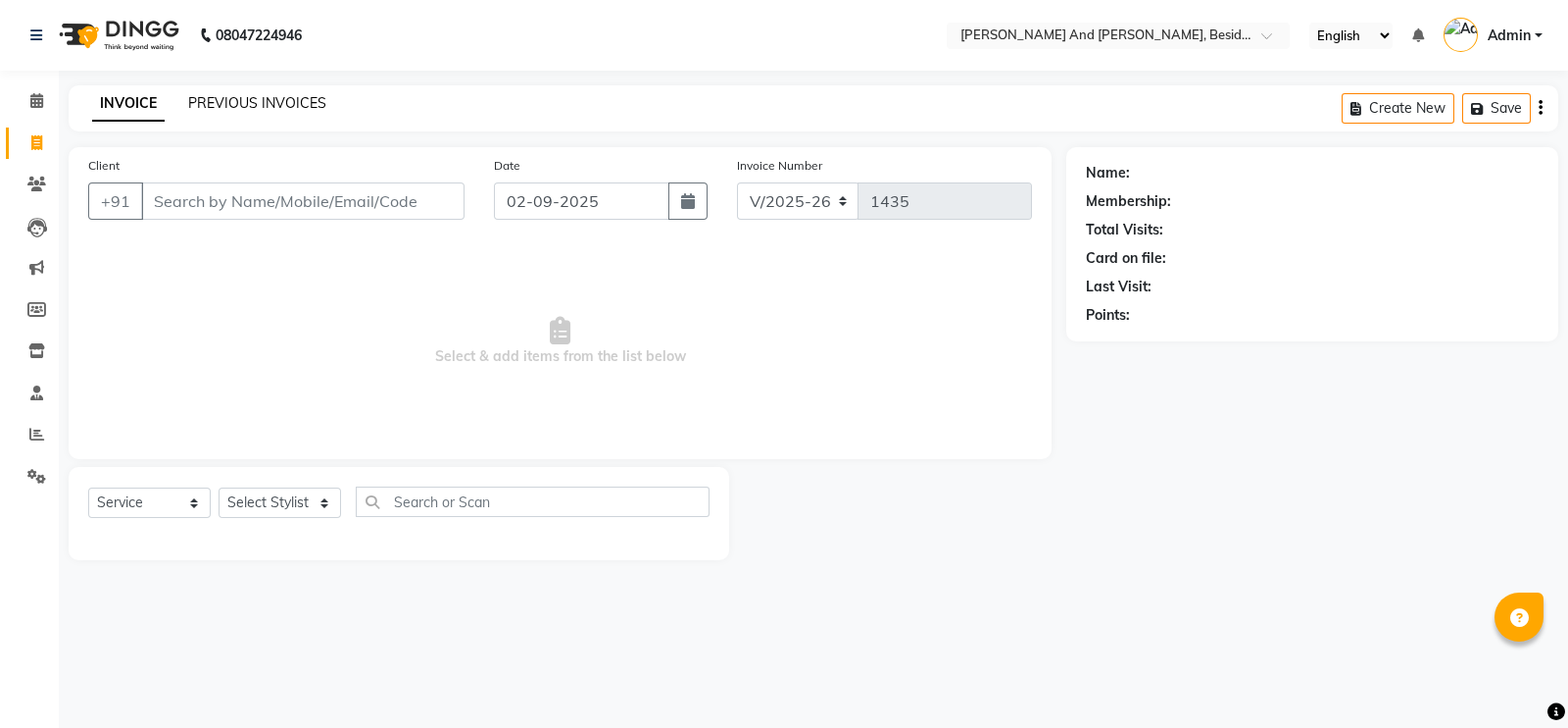
click at [230, 104] on link "PREVIOUS INVOICES" at bounding box center [257, 103] width 138 height 18
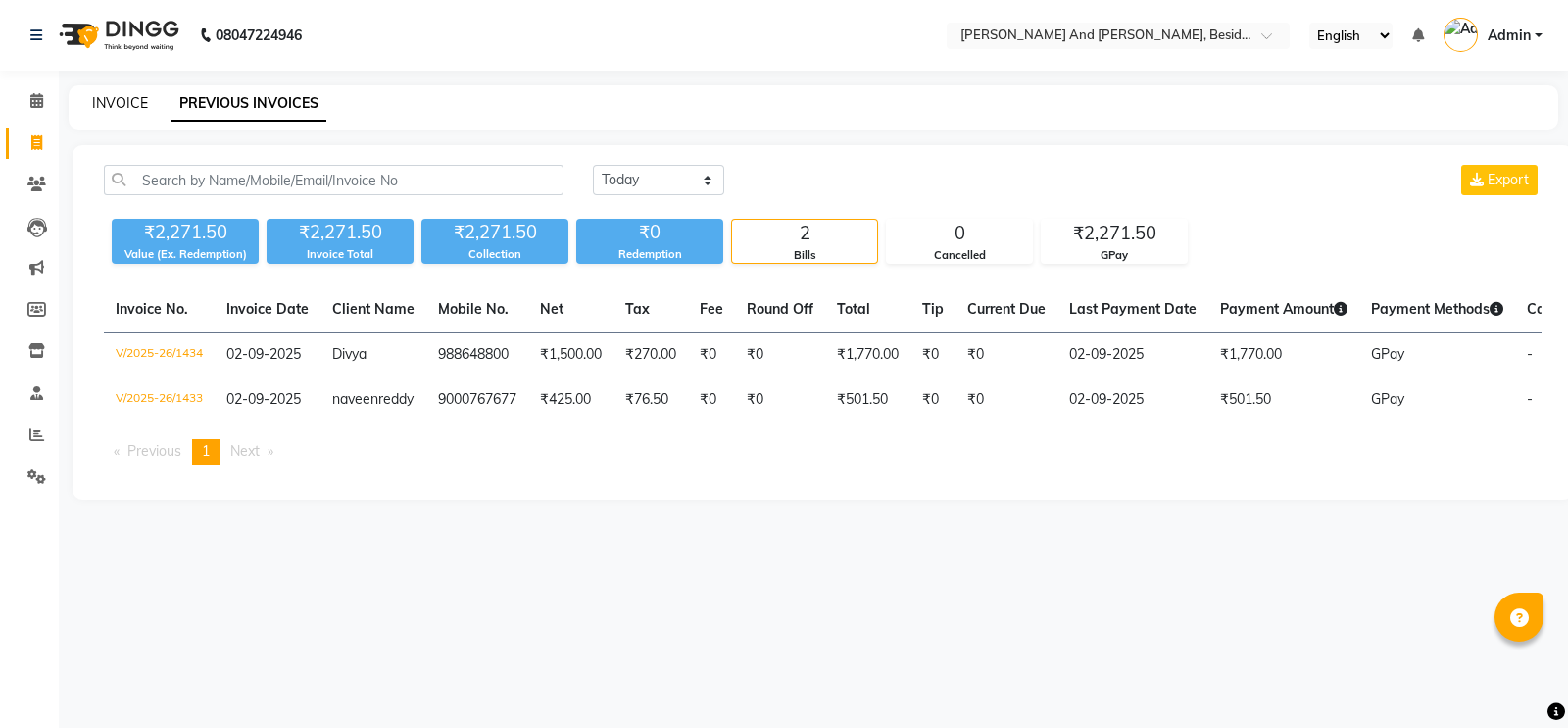
click at [136, 100] on link "INVOICE" at bounding box center [120, 103] width 56 height 18
select select "service"
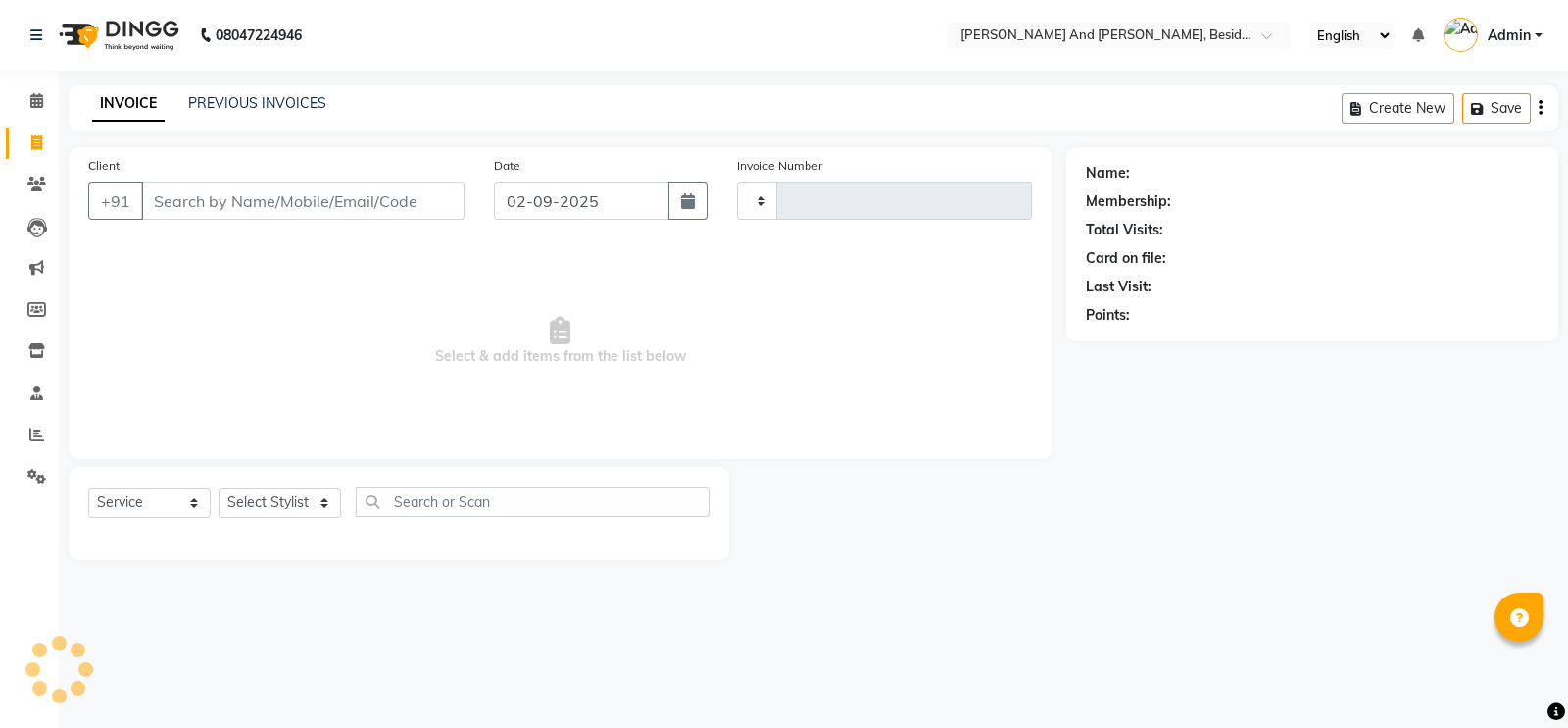
type input "1435"
select select "4907"
click at [263, 103] on link "PREVIOUS INVOICES" at bounding box center [257, 103] width 138 height 18
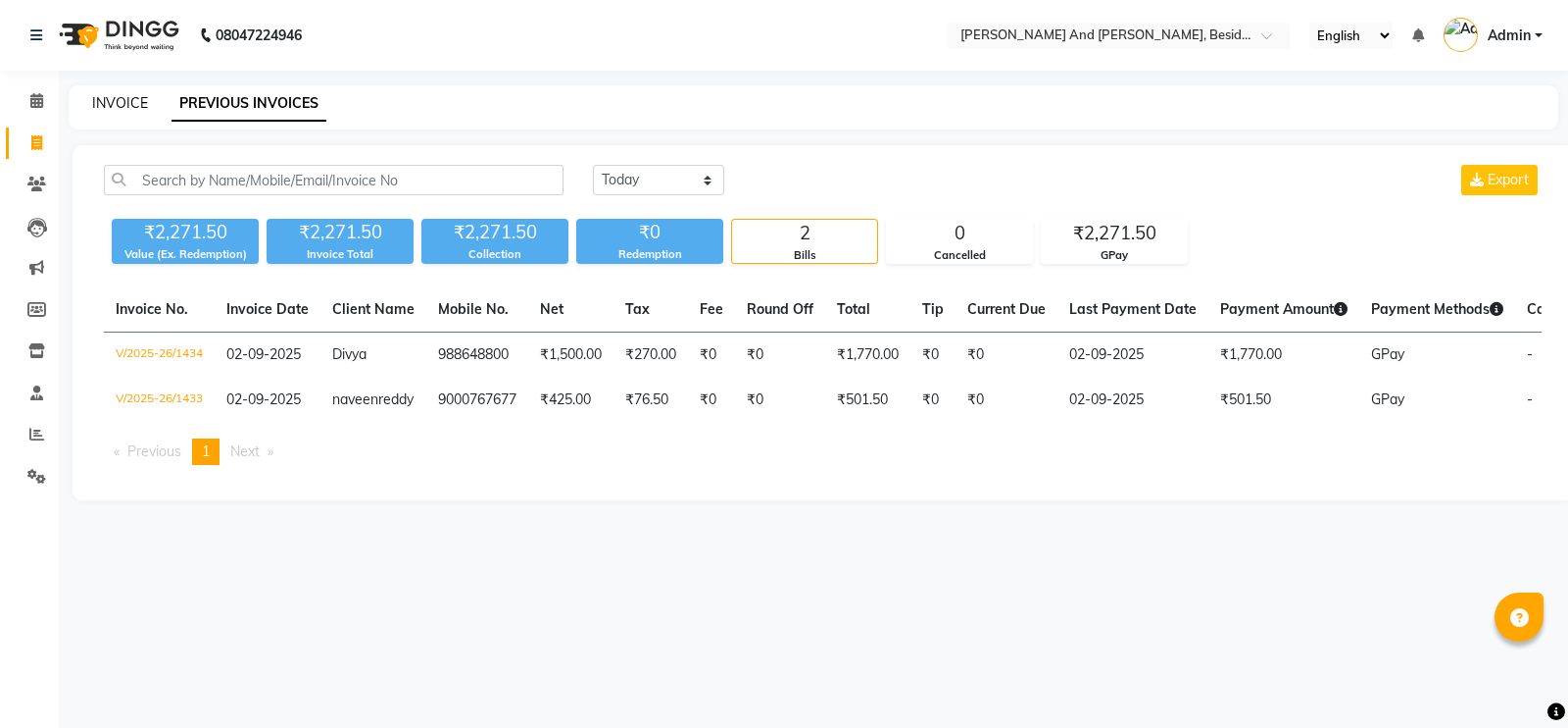
click at [140, 98] on link "INVOICE" at bounding box center [120, 103] width 56 height 18
select select "4907"
select select "service"
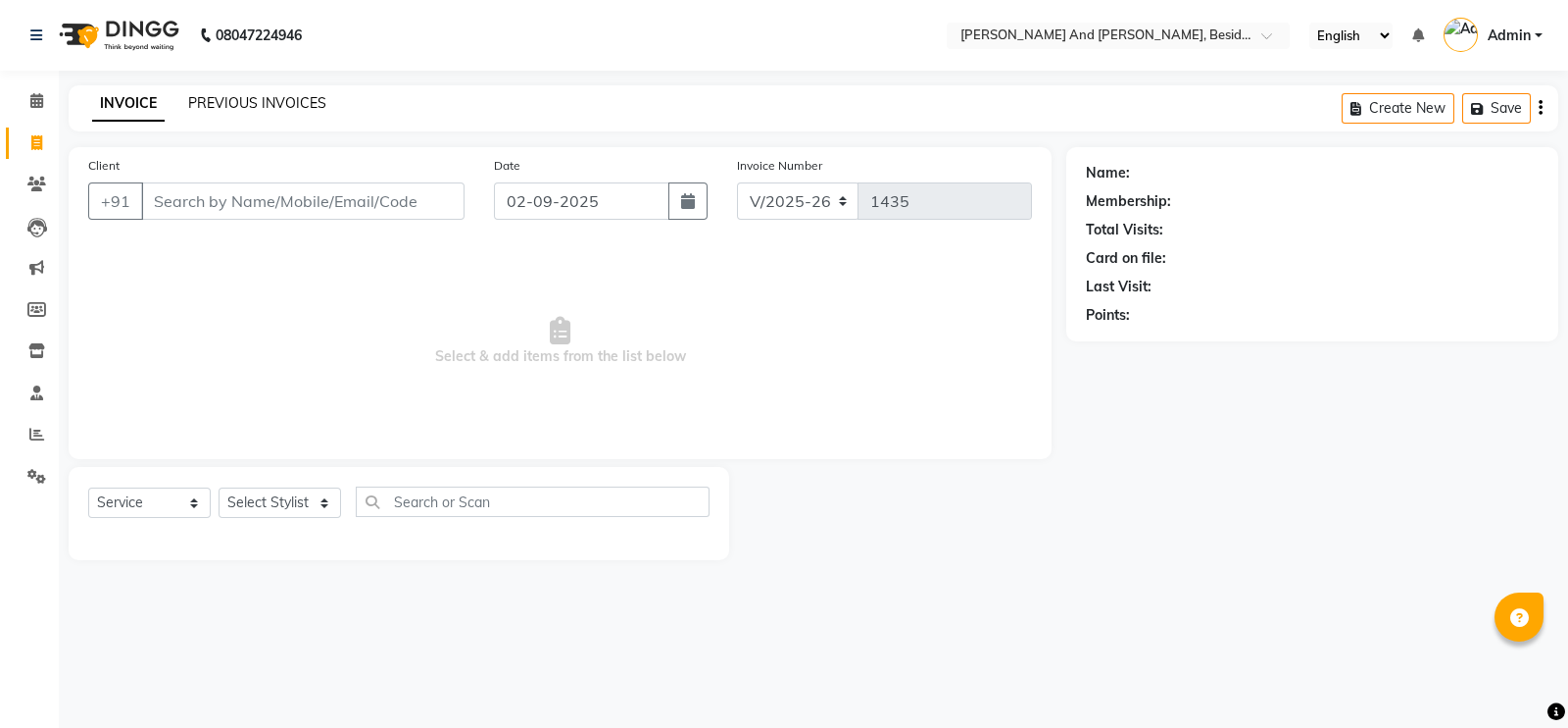
click at [231, 97] on link "PREVIOUS INVOICES" at bounding box center [257, 103] width 138 height 18
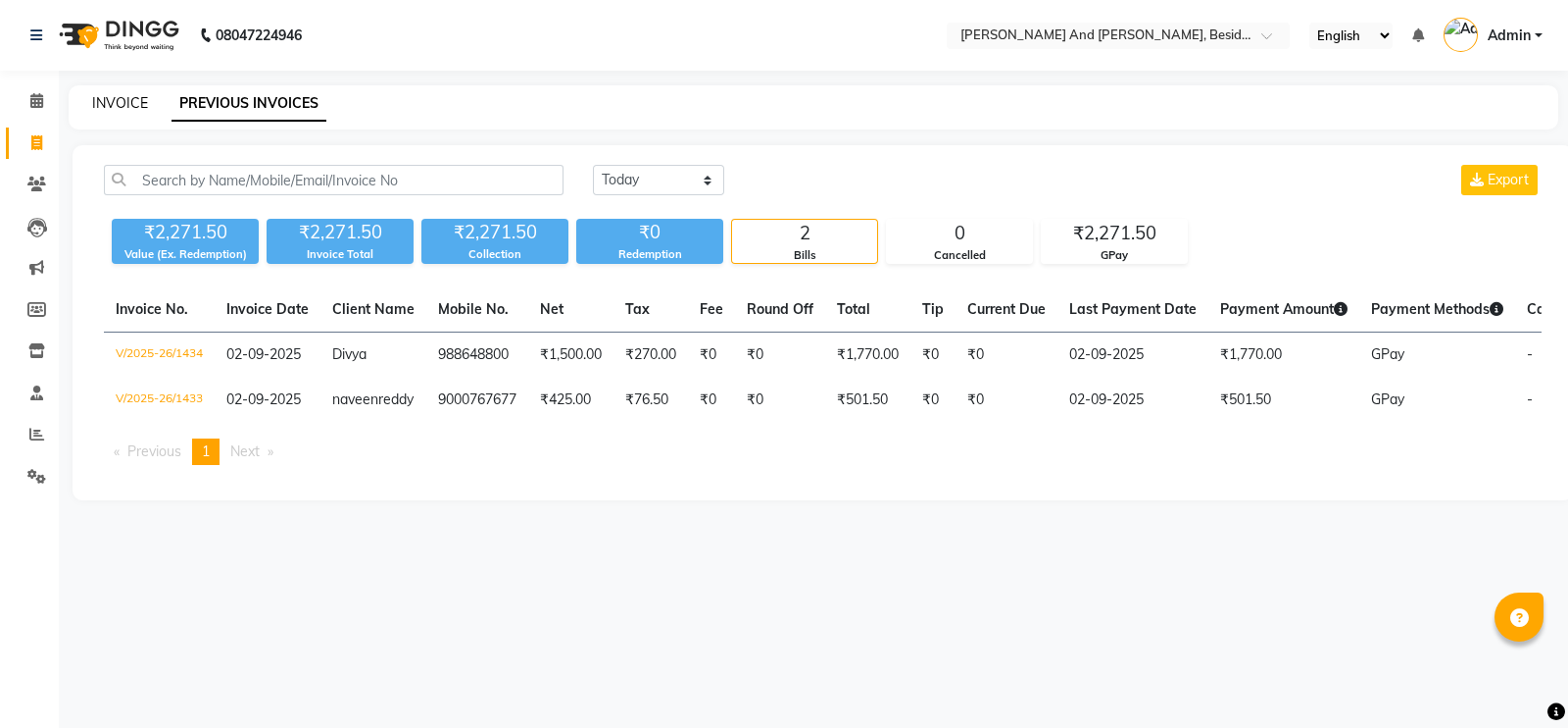
click at [122, 96] on link "INVOICE" at bounding box center [120, 103] width 56 height 18
select select "4907"
select select "service"
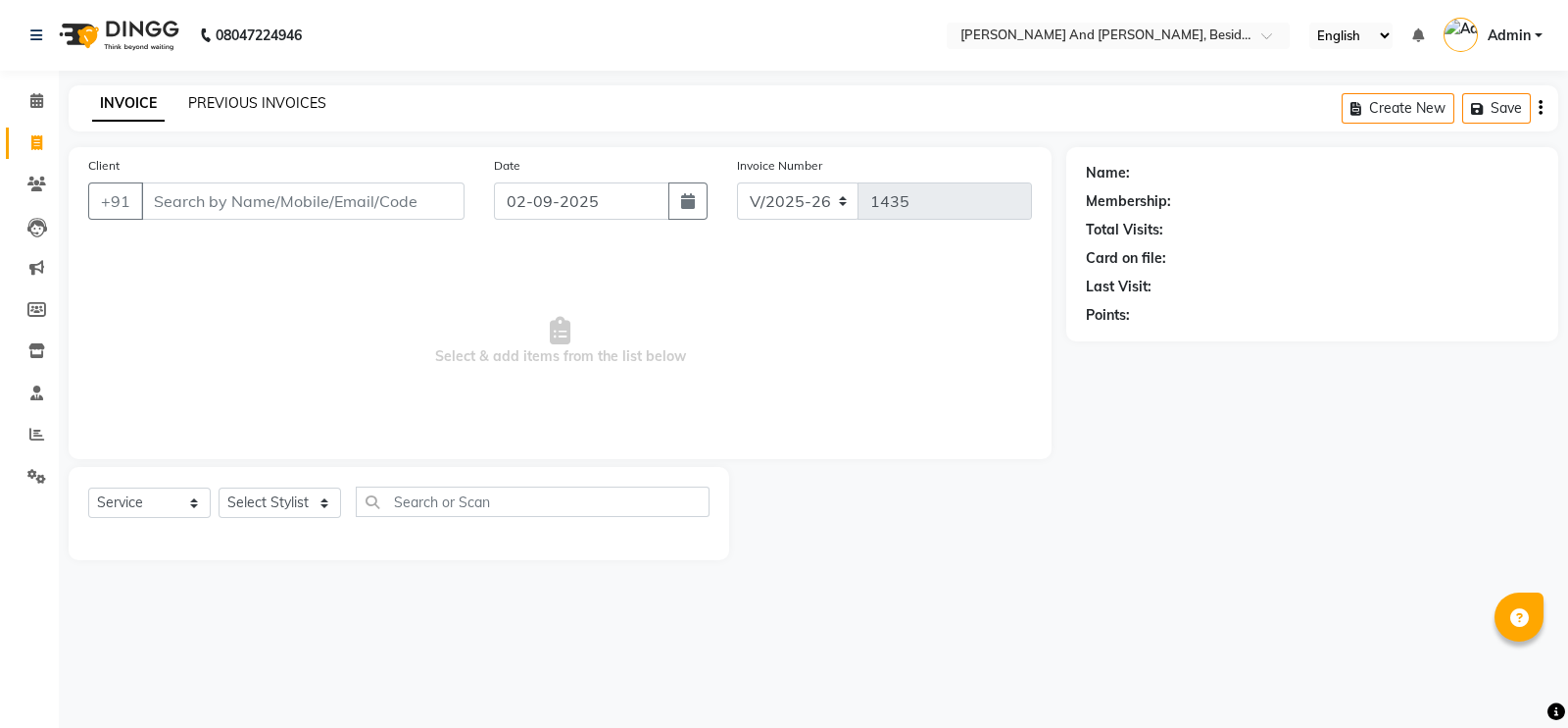
click at [215, 101] on link "PREVIOUS INVOICES" at bounding box center [257, 103] width 138 height 18
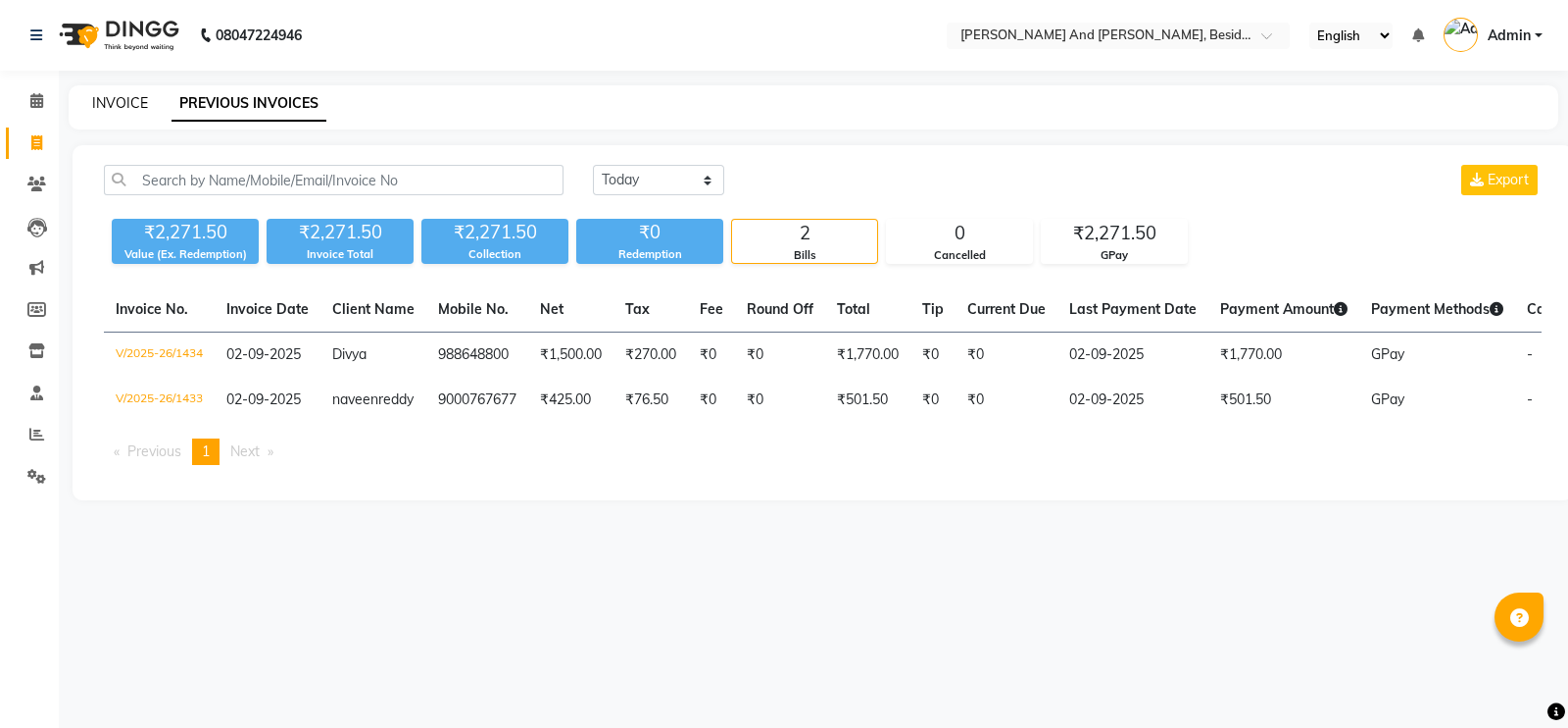
click at [126, 95] on link "INVOICE" at bounding box center [120, 103] width 56 height 18
select select "4907"
select select "service"
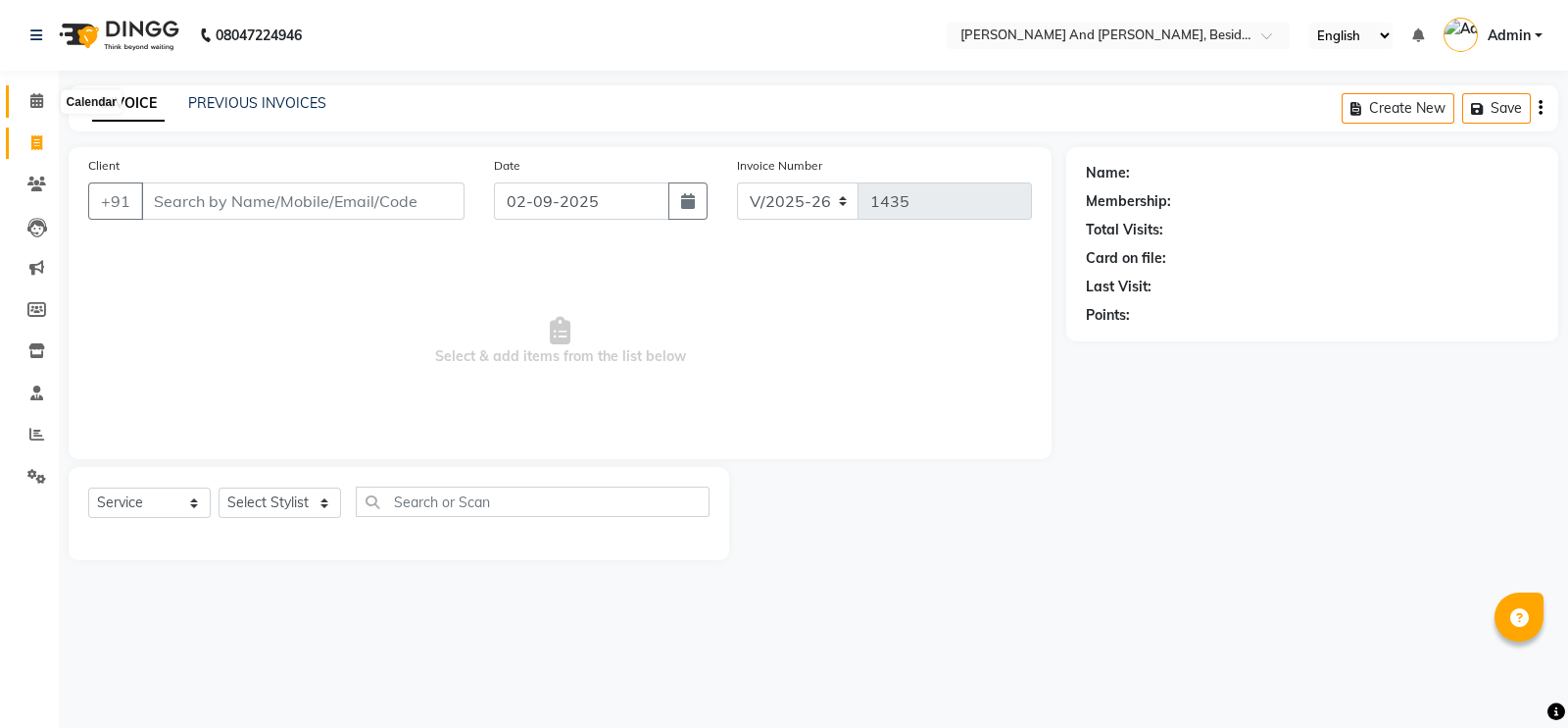
click at [41, 103] on icon at bounding box center [36, 100] width 13 height 15
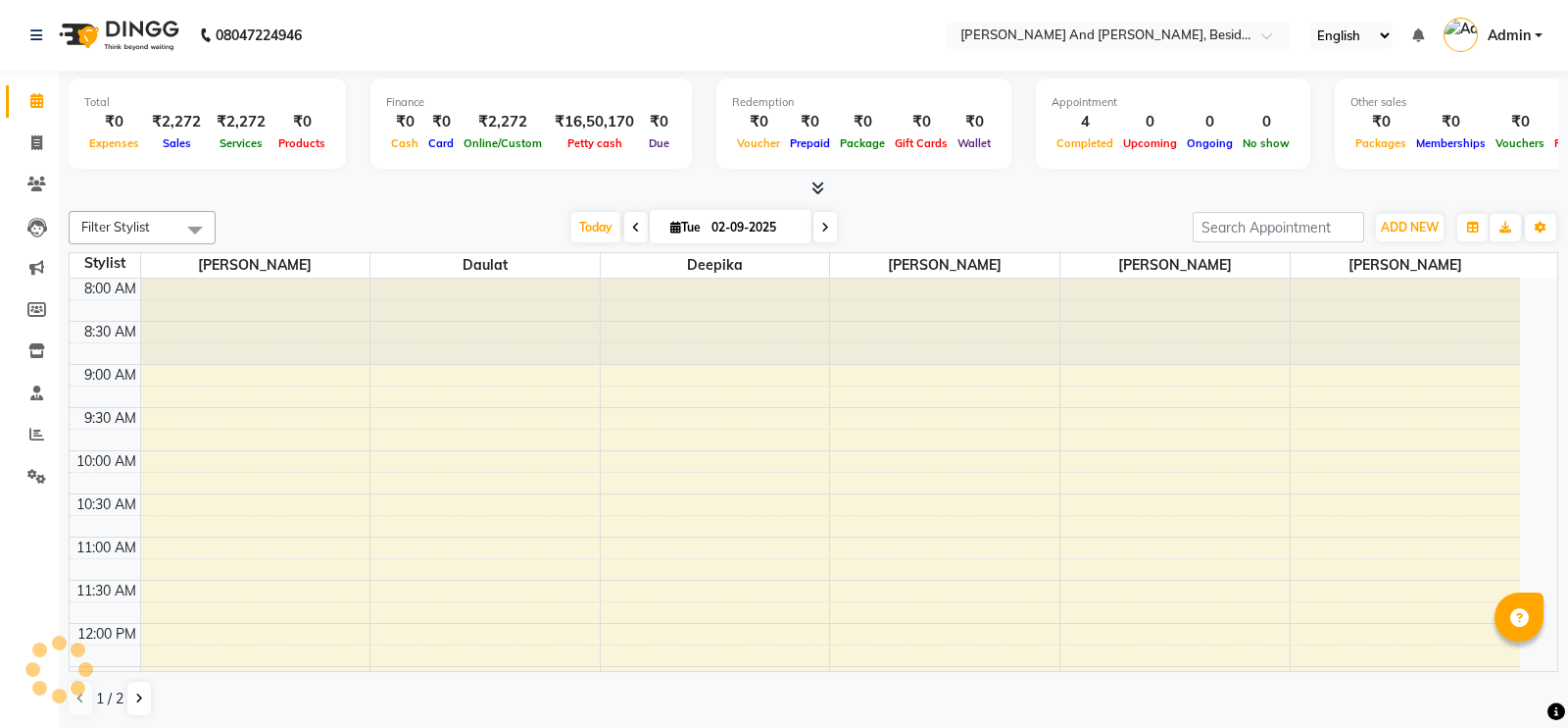
scroll to position [430, 0]
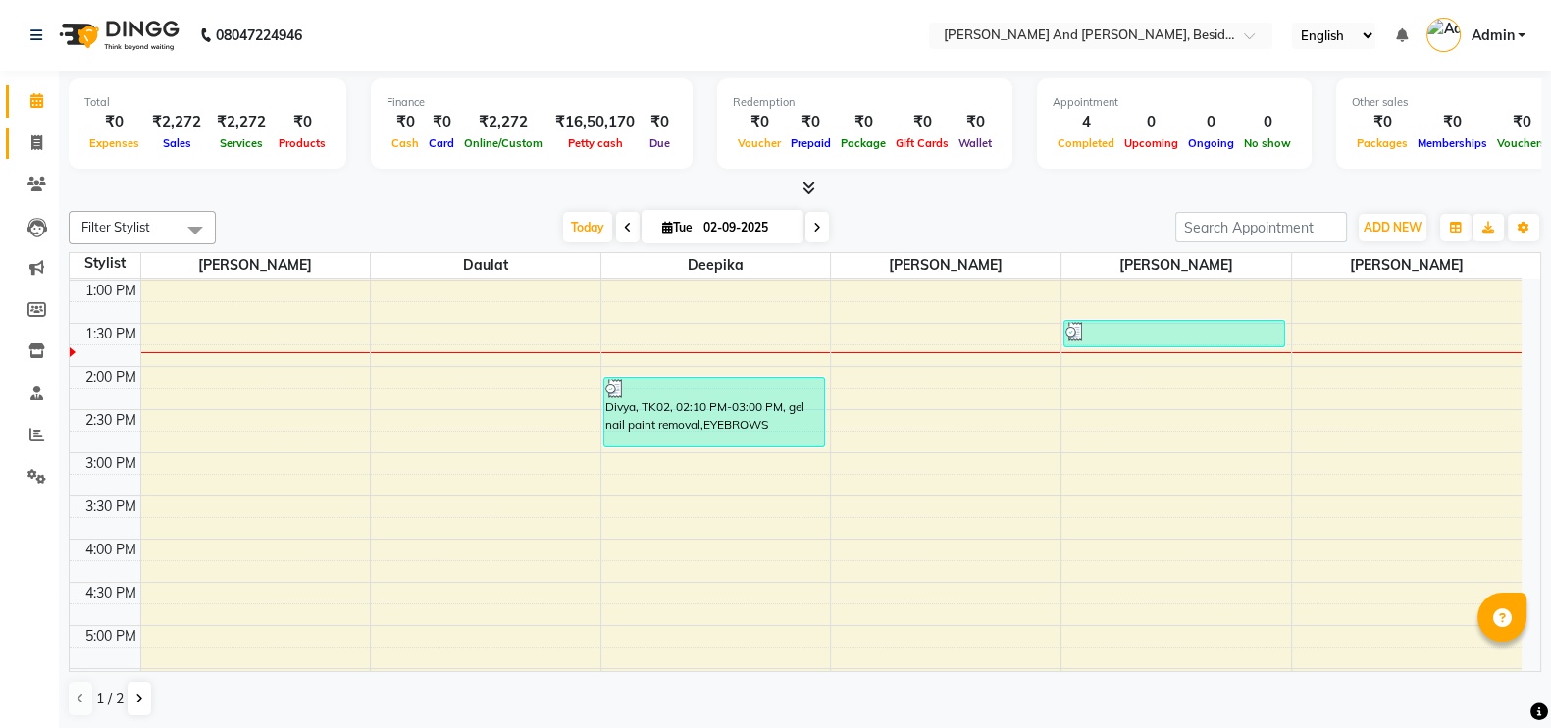
click at [39, 128] on link "Invoice" at bounding box center [29, 144] width 47 height 32
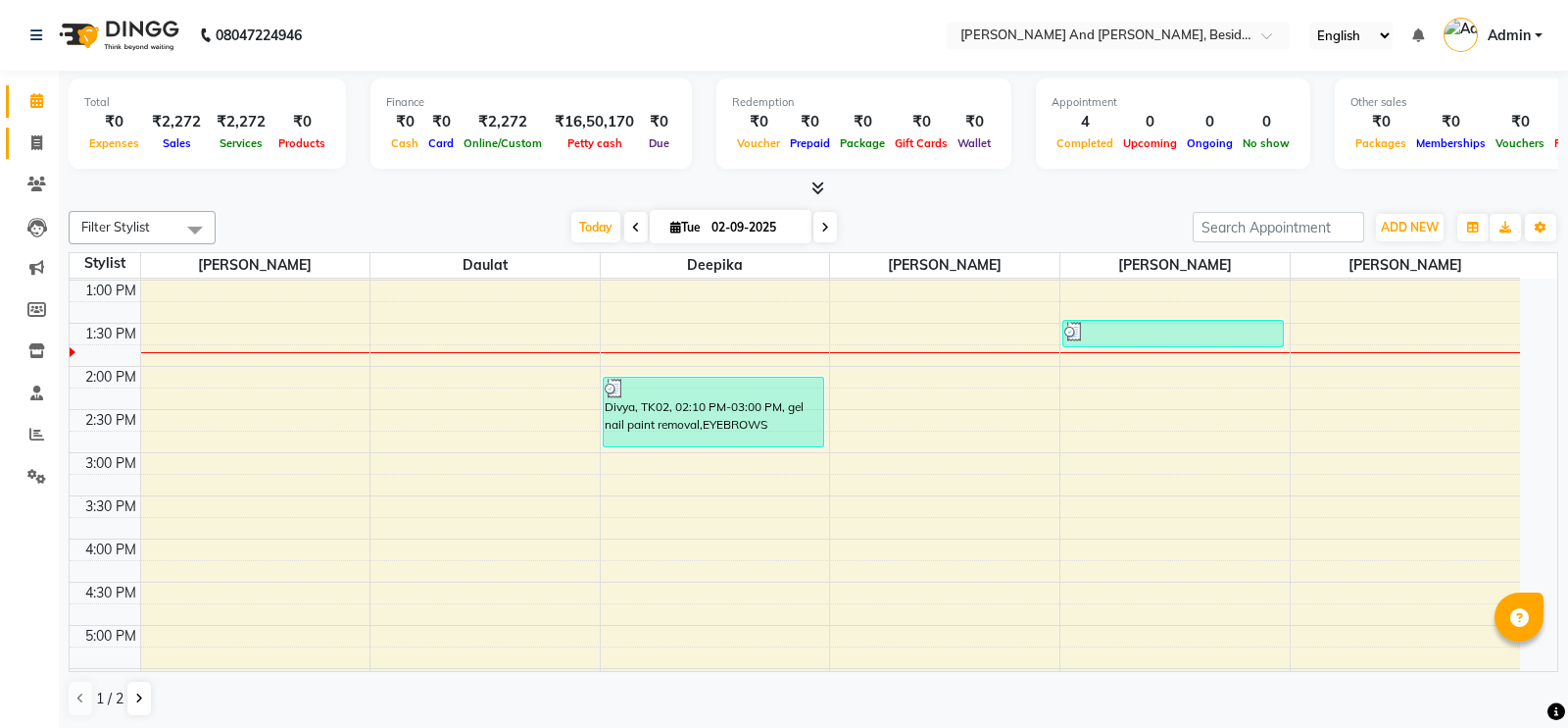
select select "4907"
select select "service"
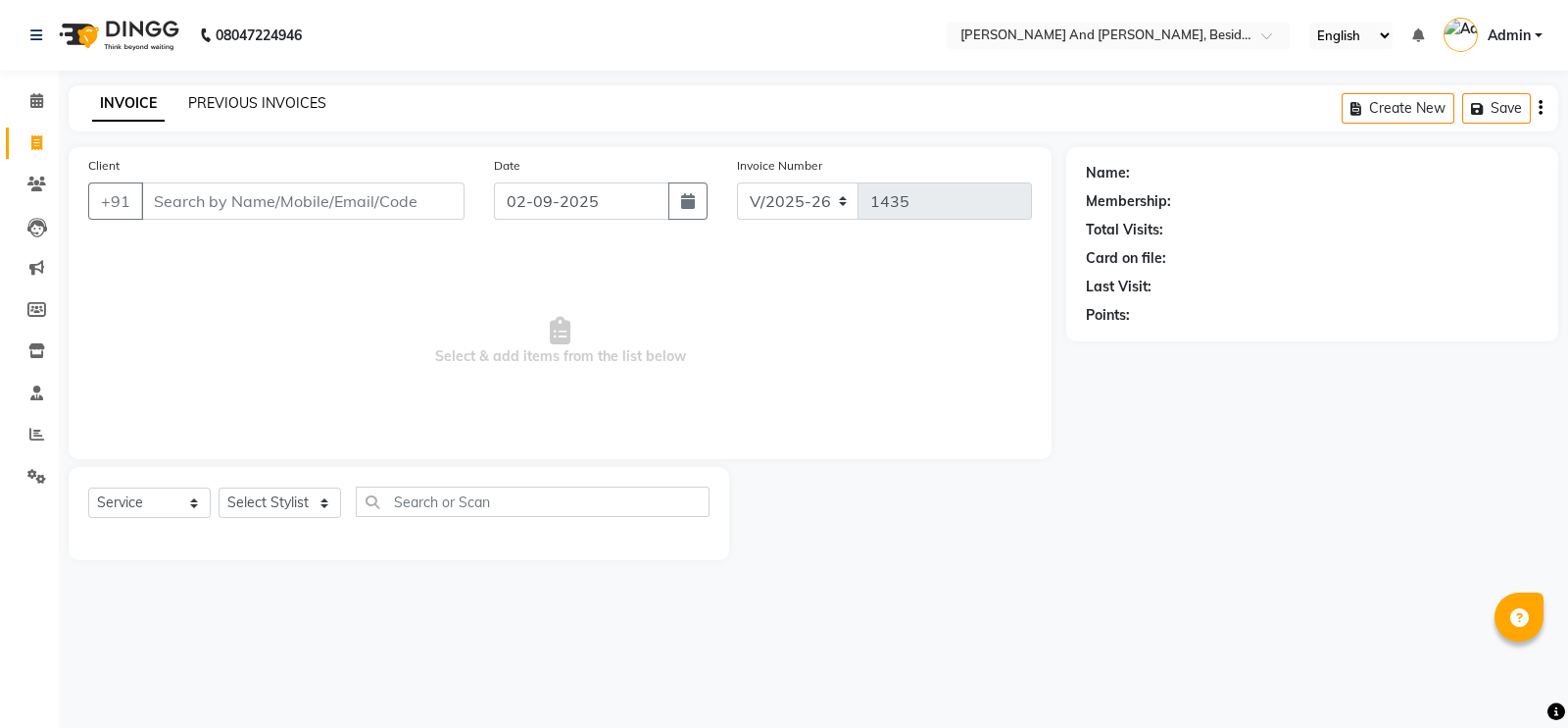
click at [235, 105] on link "PREVIOUS INVOICES" at bounding box center [257, 103] width 138 height 18
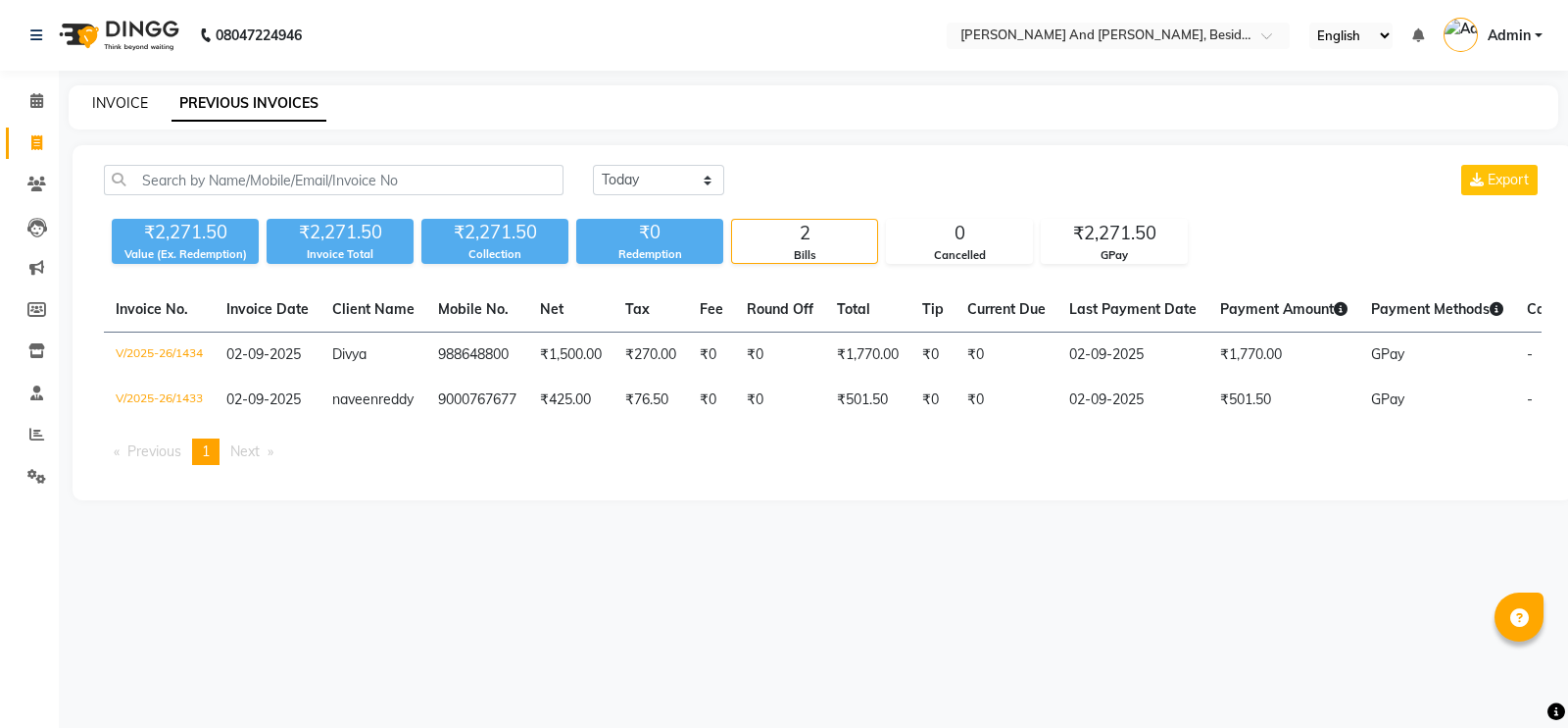
click at [128, 110] on link "INVOICE" at bounding box center [120, 103] width 56 height 18
select select "service"
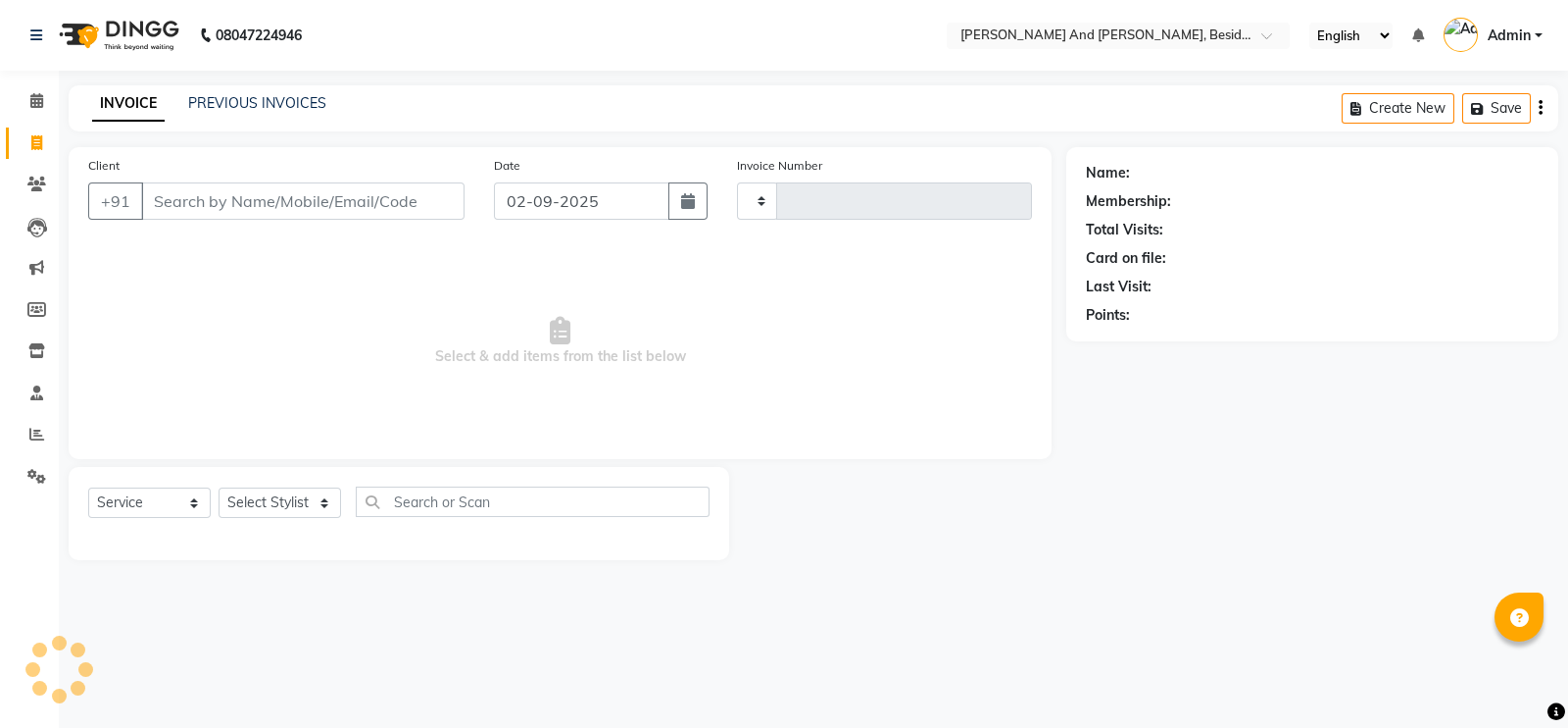
type input "1435"
select select "4907"
click at [220, 106] on link "PREVIOUS INVOICES" at bounding box center [257, 103] width 138 height 18
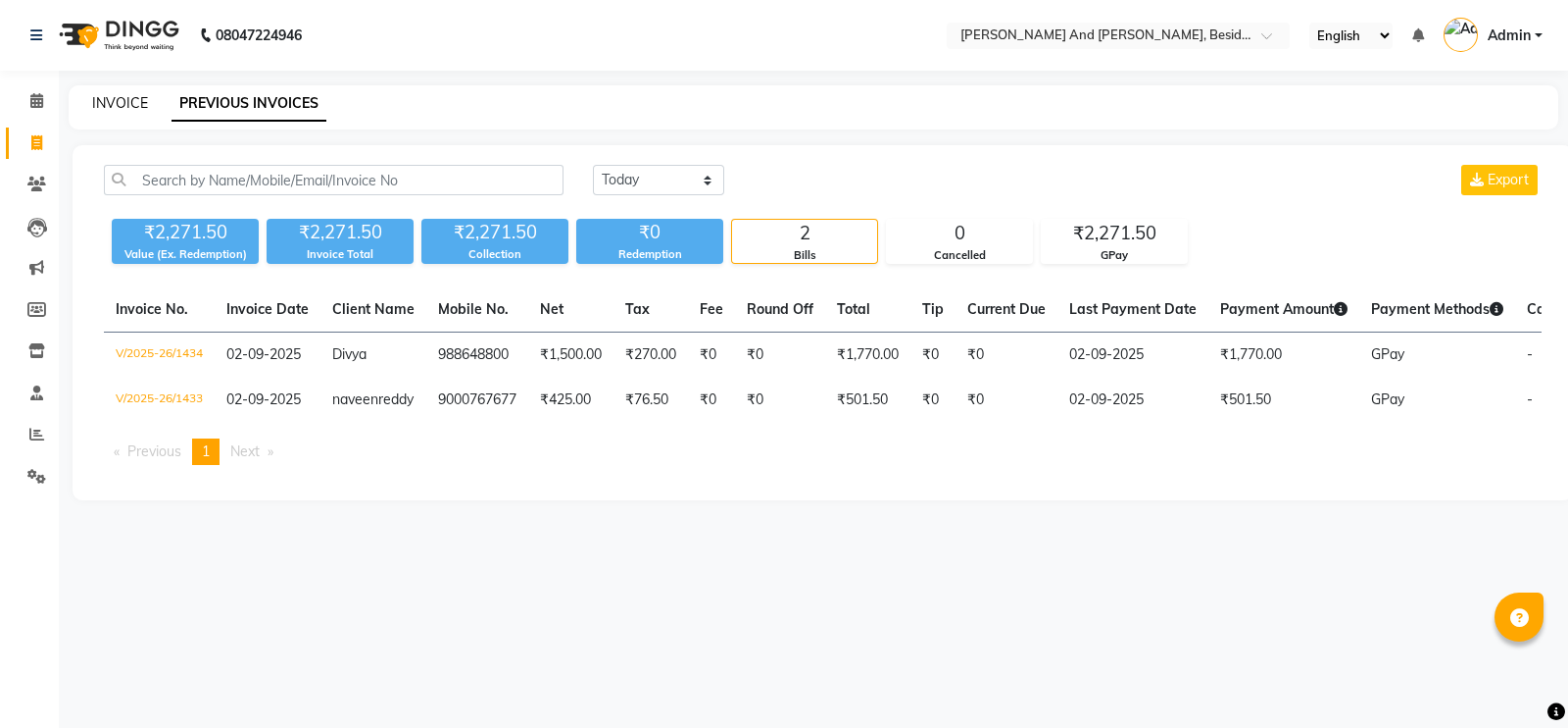
click at [105, 107] on link "INVOICE" at bounding box center [120, 103] width 56 height 18
select select "4907"
select select "service"
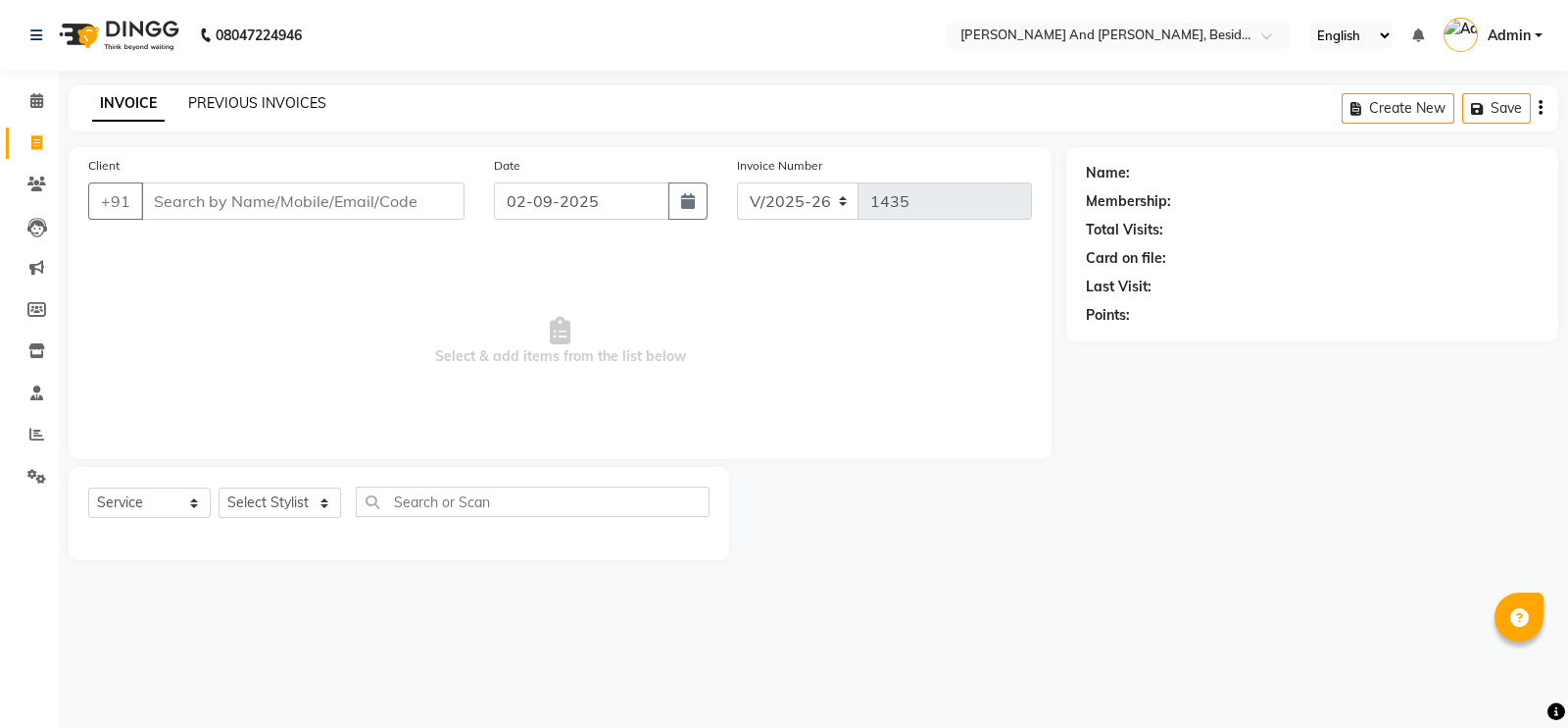
click at [192, 105] on link "PREVIOUS INVOICES" at bounding box center [257, 103] width 138 height 18
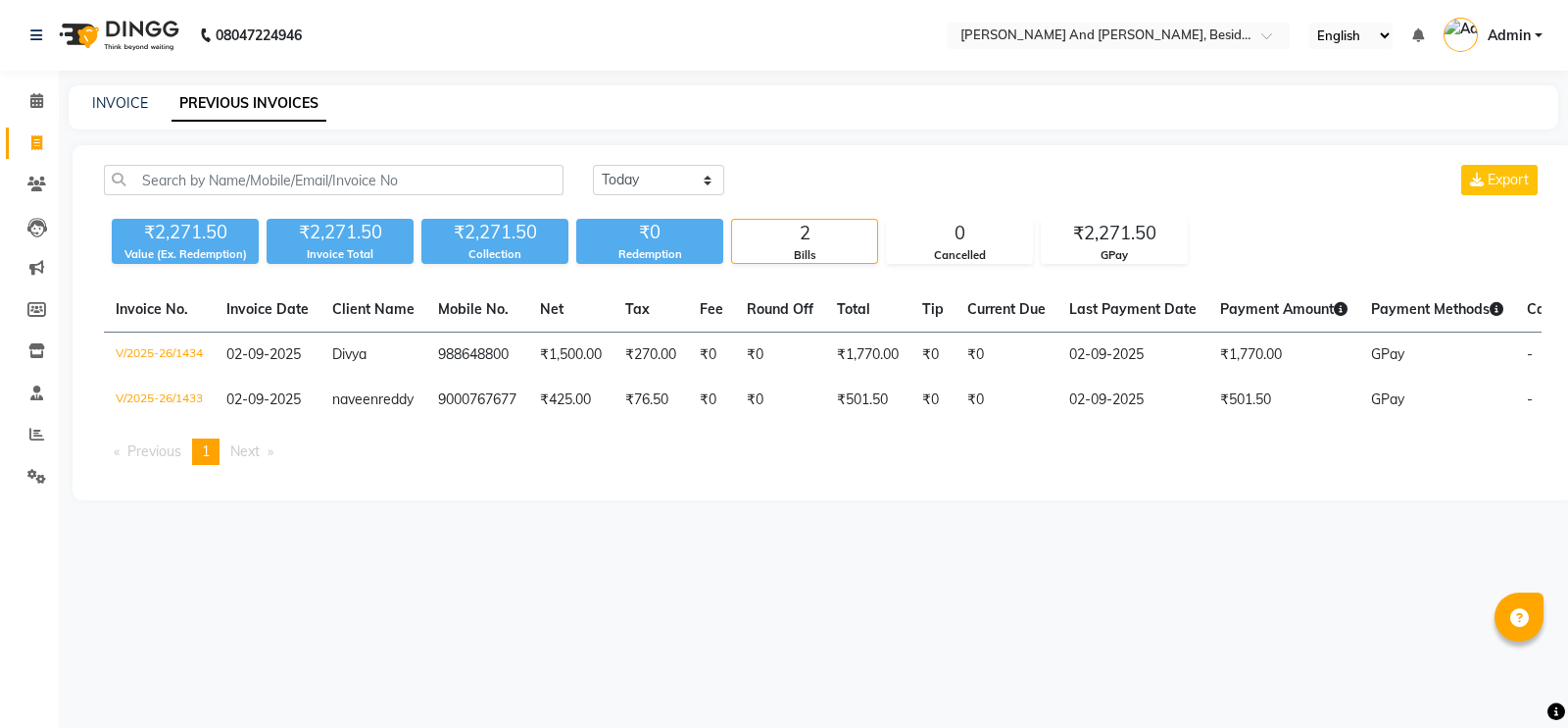
click at [147, 99] on div "INVOICE PREVIOUS INVOICES" at bounding box center [801, 103] width 1466 height 21
click at [125, 105] on link "INVOICE" at bounding box center [120, 103] width 56 height 18
select select "service"
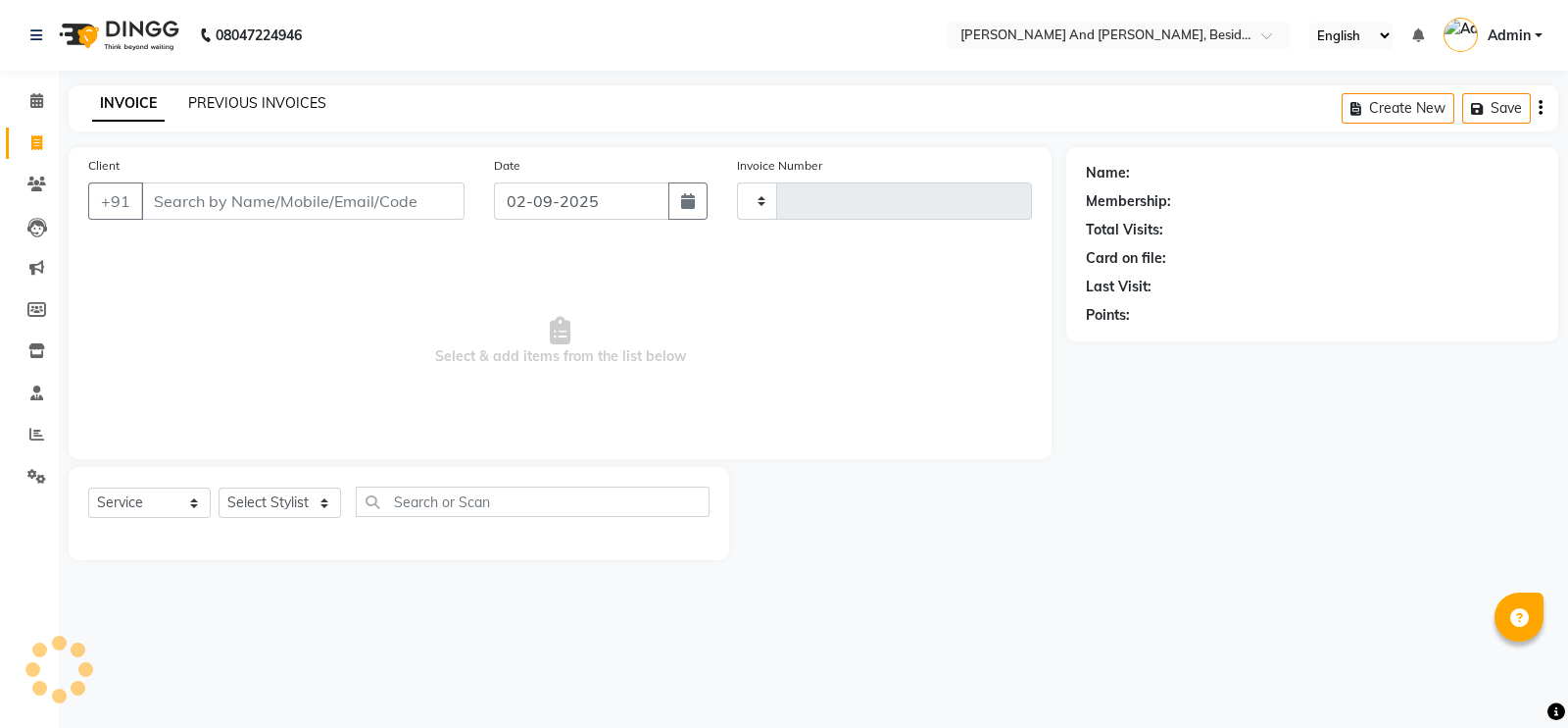
type input "1435"
select select "4907"
click at [219, 103] on link "PREVIOUS INVOICES" at bounding box center [257, 103] width 138 height 18
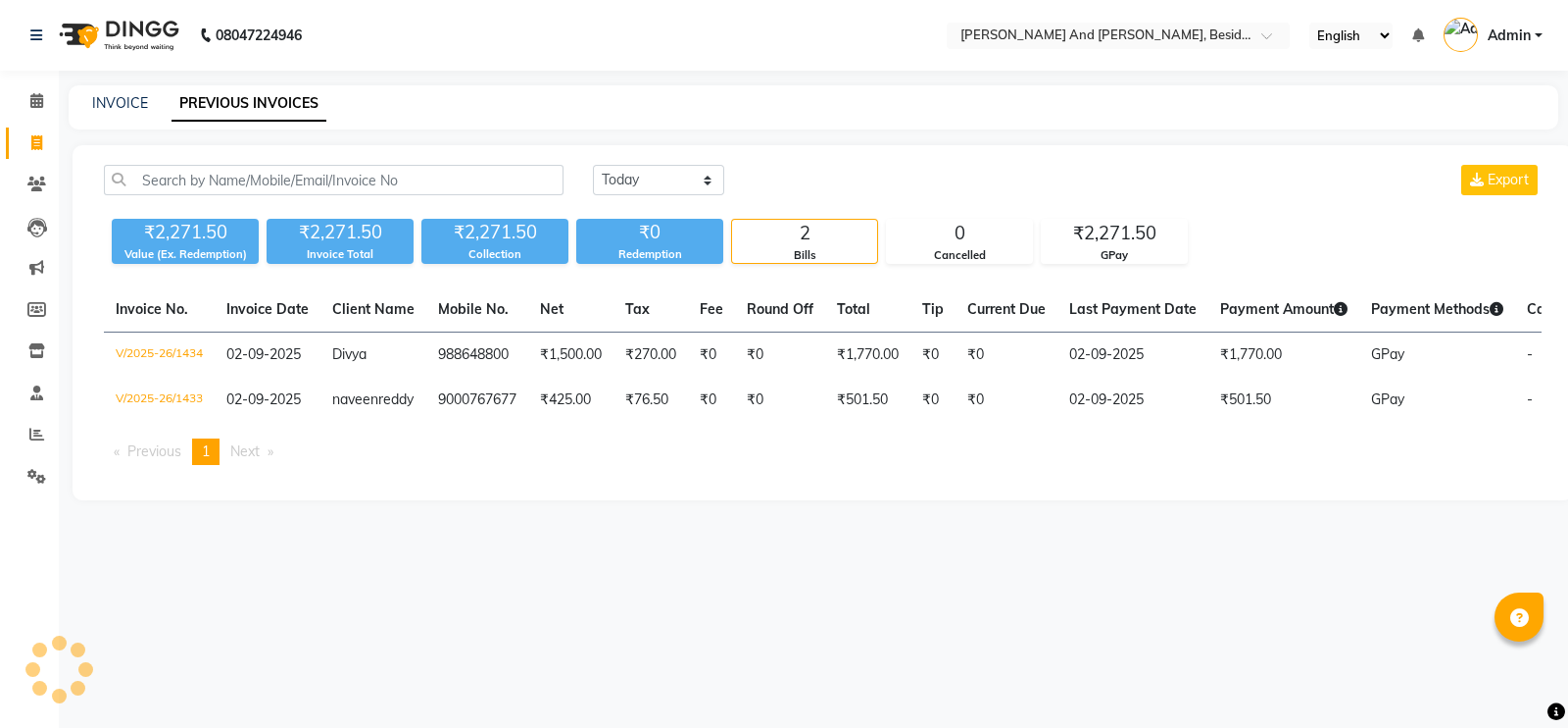
click at [219, 103] on link "PREVIOUS INVOICES" at bounding box center [249, 103] width 155 height 35
click at [112, 110] on link "INVOICE" at bounding box center [120, 103] width 56 height 18
select select "4907"
select select "service"
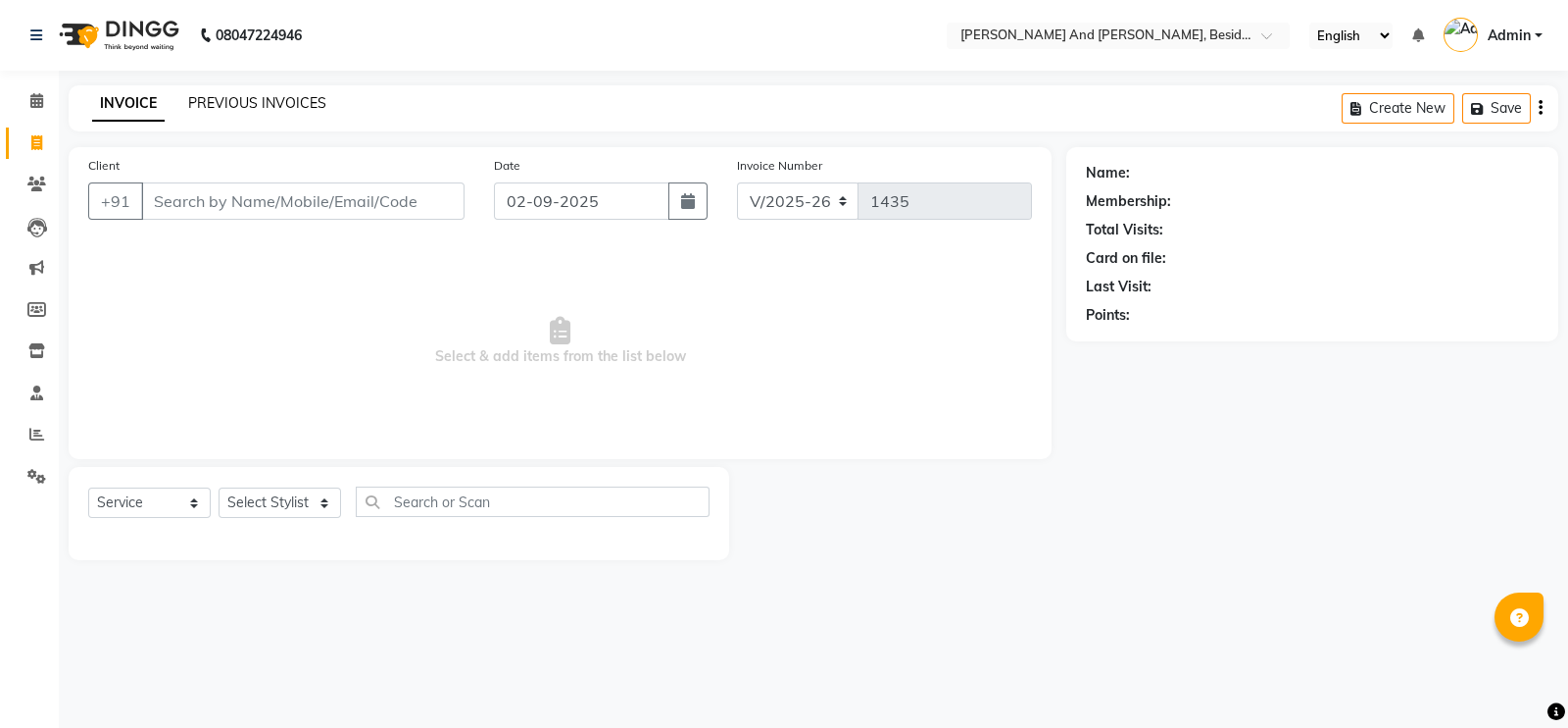
click at [245, 109] on link "PREVIOUS INVOICES" at bounding box center [257, 103] width 138 height 18
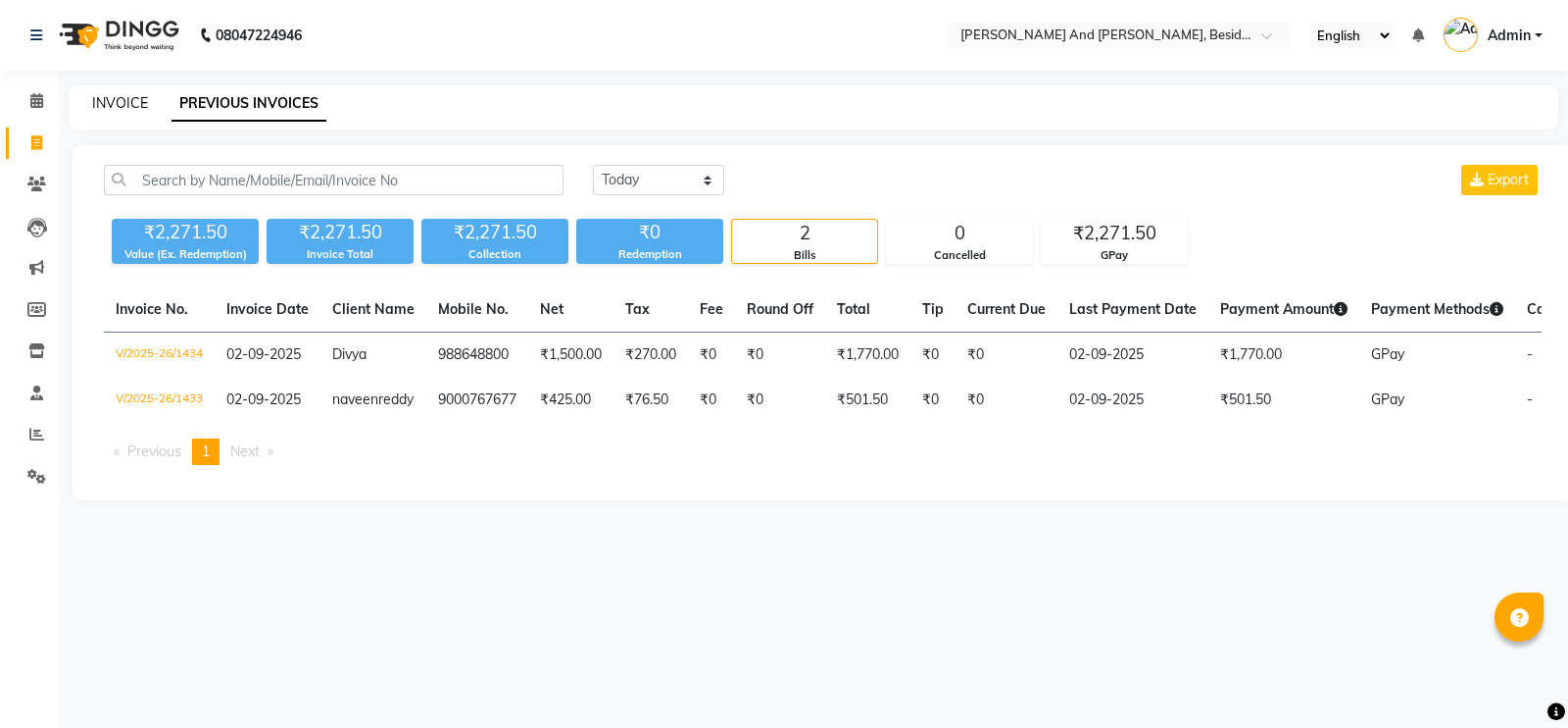
click at [144, 101] on link "INVOICE" at bounding box center [120, 103] width 56 height 18
select select "4907"
select select "service"
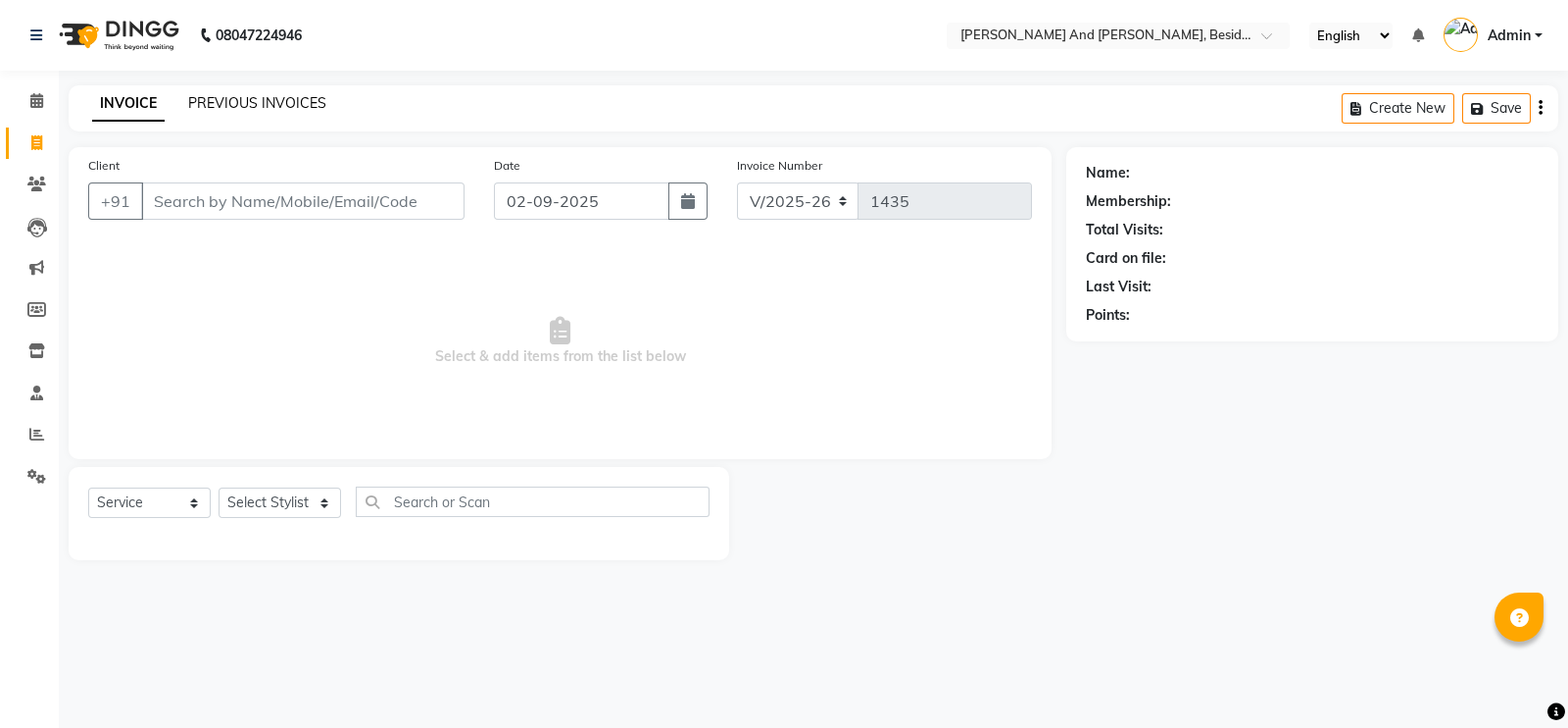
click at [208, 100] on link "PREVIOUS INVOICES" at bounding box center [257, 103] width 138 height 18
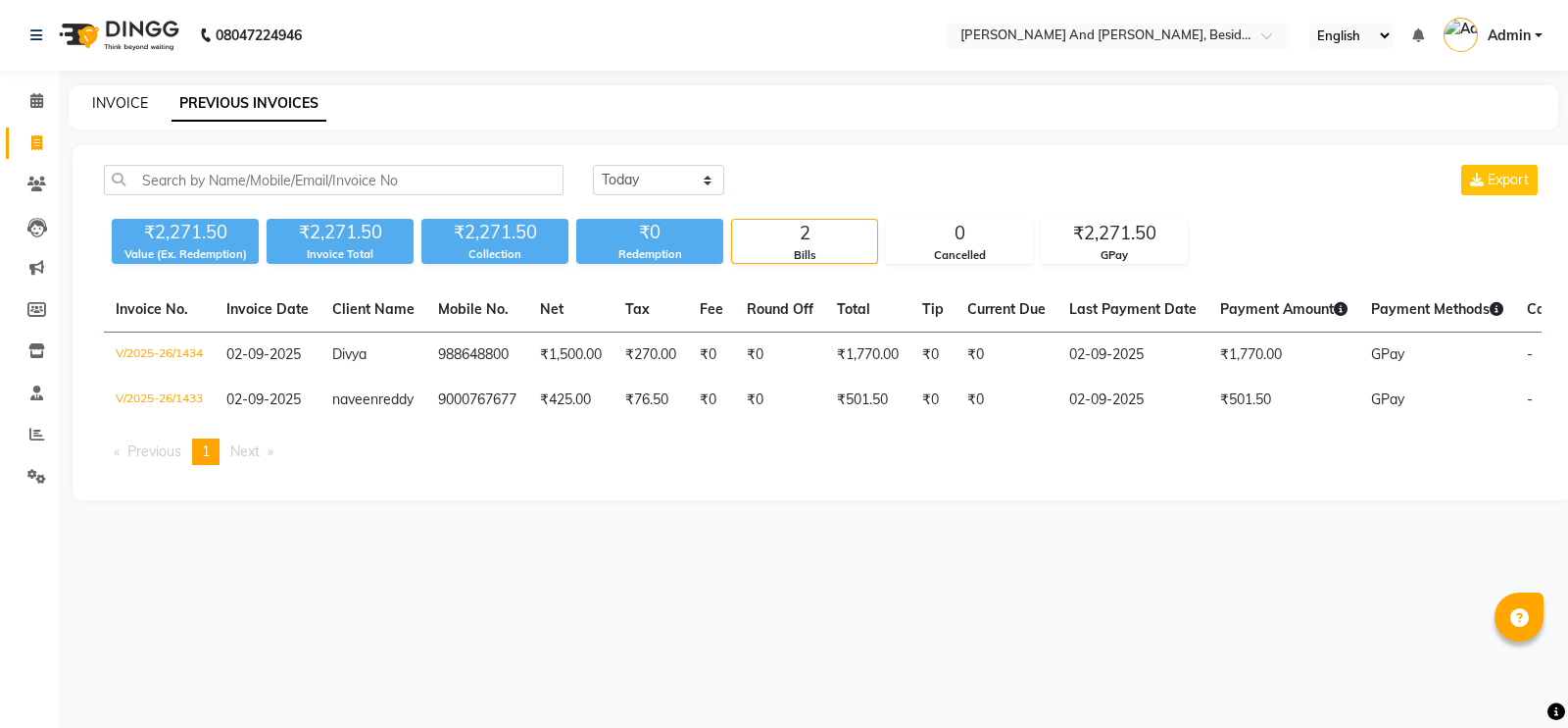
click at [128, 102] on link "INVOICE" at bounding box center [120, 103] width 56 height 18
select select "4907"
select select "service"
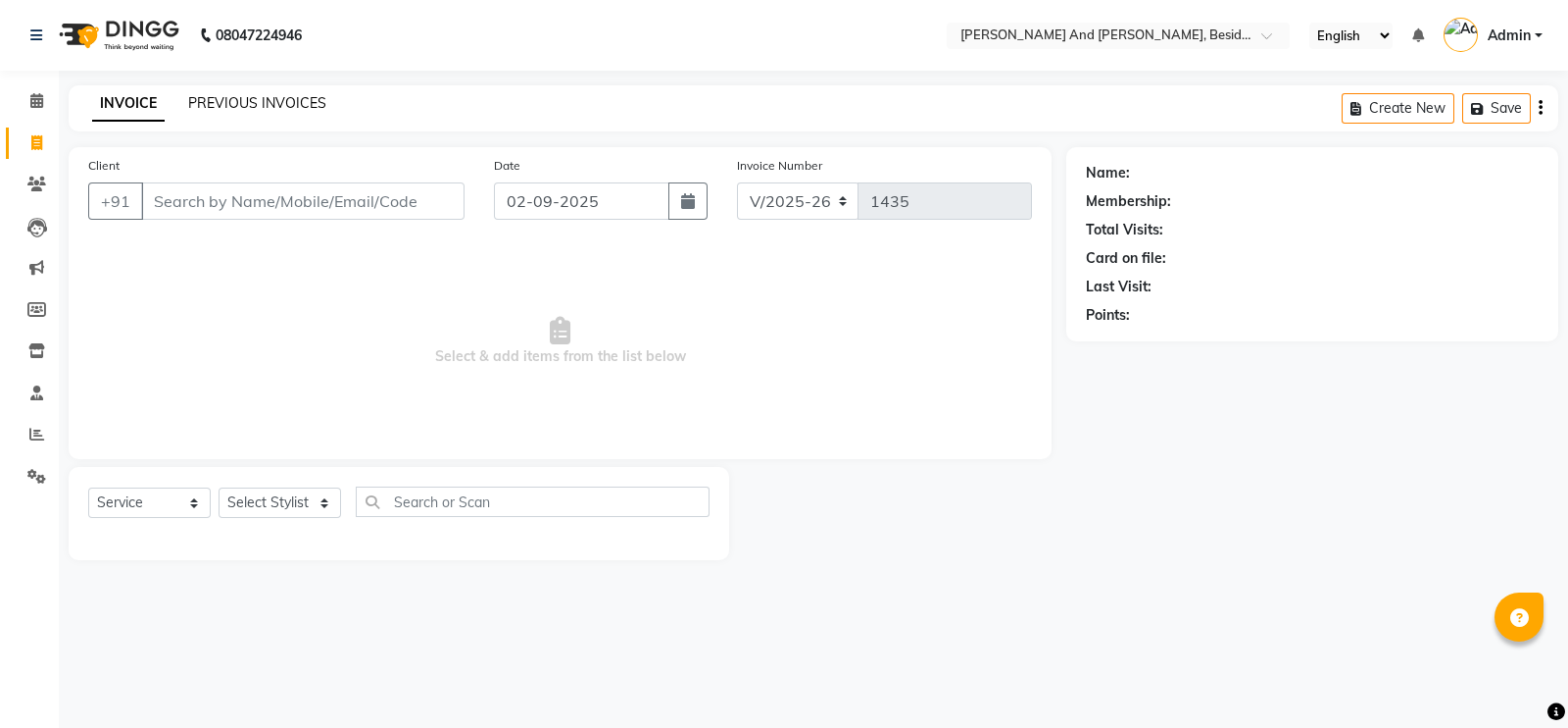
click at [222, 106] on link "PREVIOUS INVOICES" at bounding box center [257, 103] width 138 height 18
